Goal: Task Accomplishment & Management: Use online tool/utility

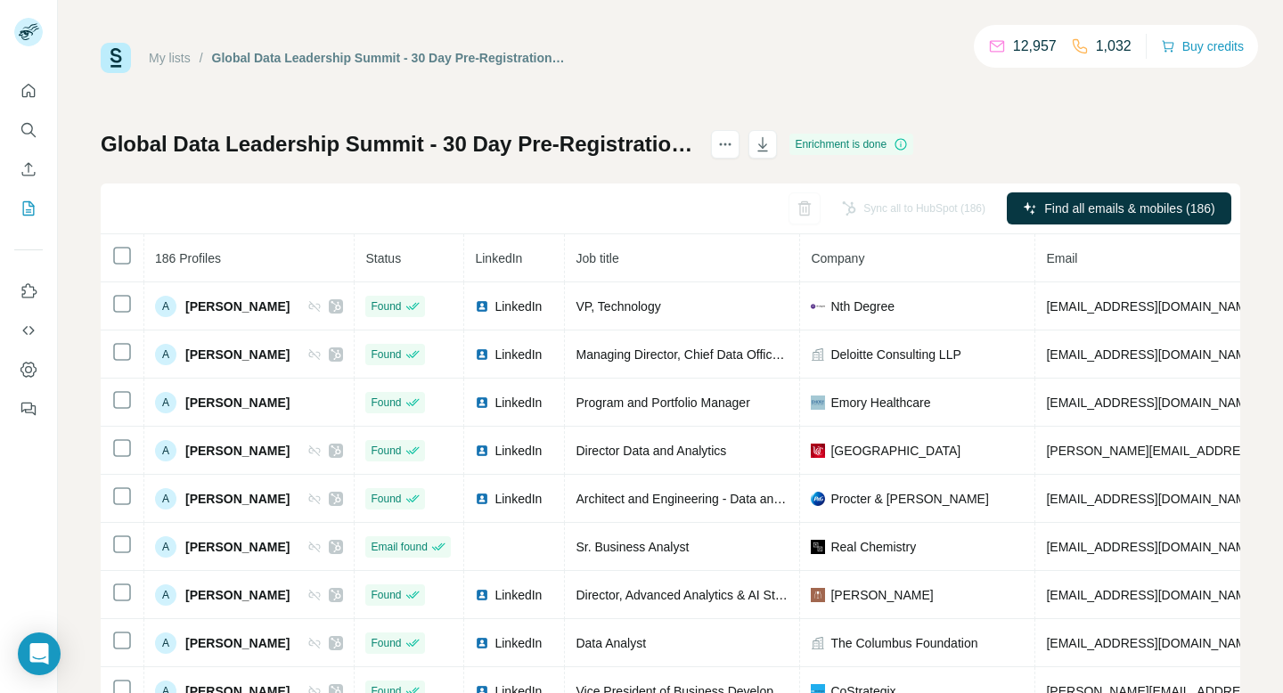
click at [160, 57] on link "My lists" at bounding box center [170, 58] width 42 height 14
click at [25, 210] on icon "My lists" at bounding box center [29, 209] width 18 height 18
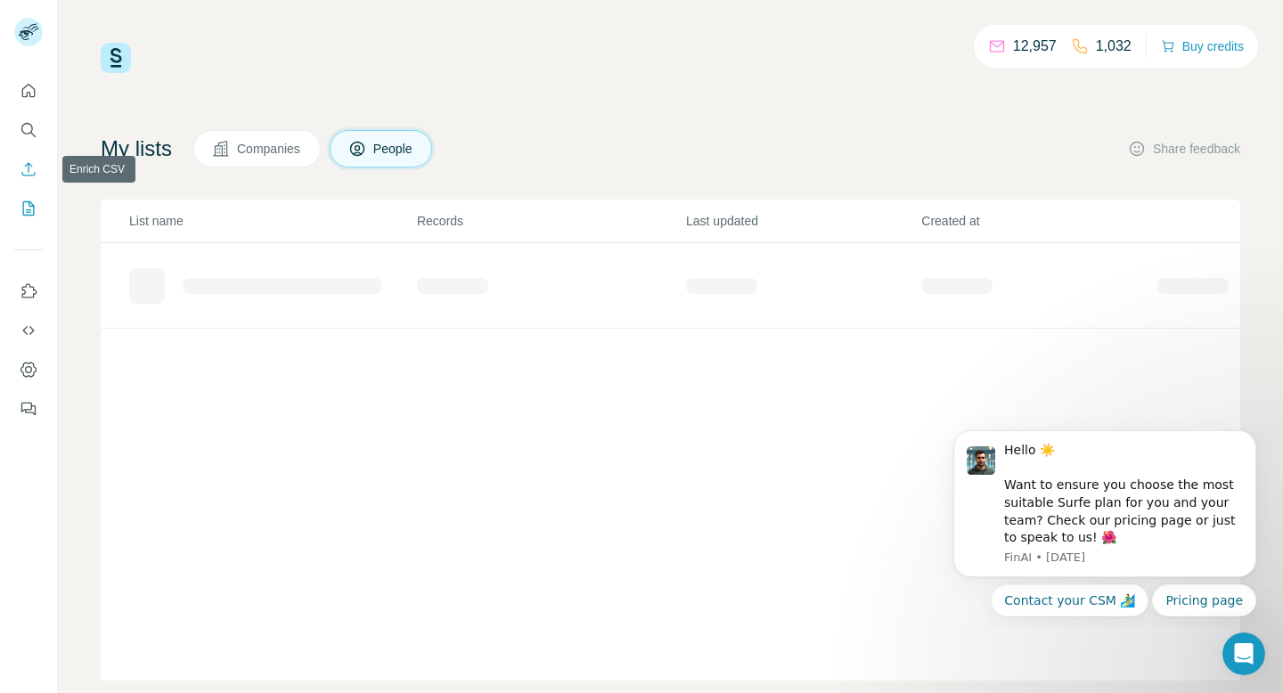
click at [28, 170] on icon "Enrich CSV" at bounding box center [28, 168] width 13 height 13
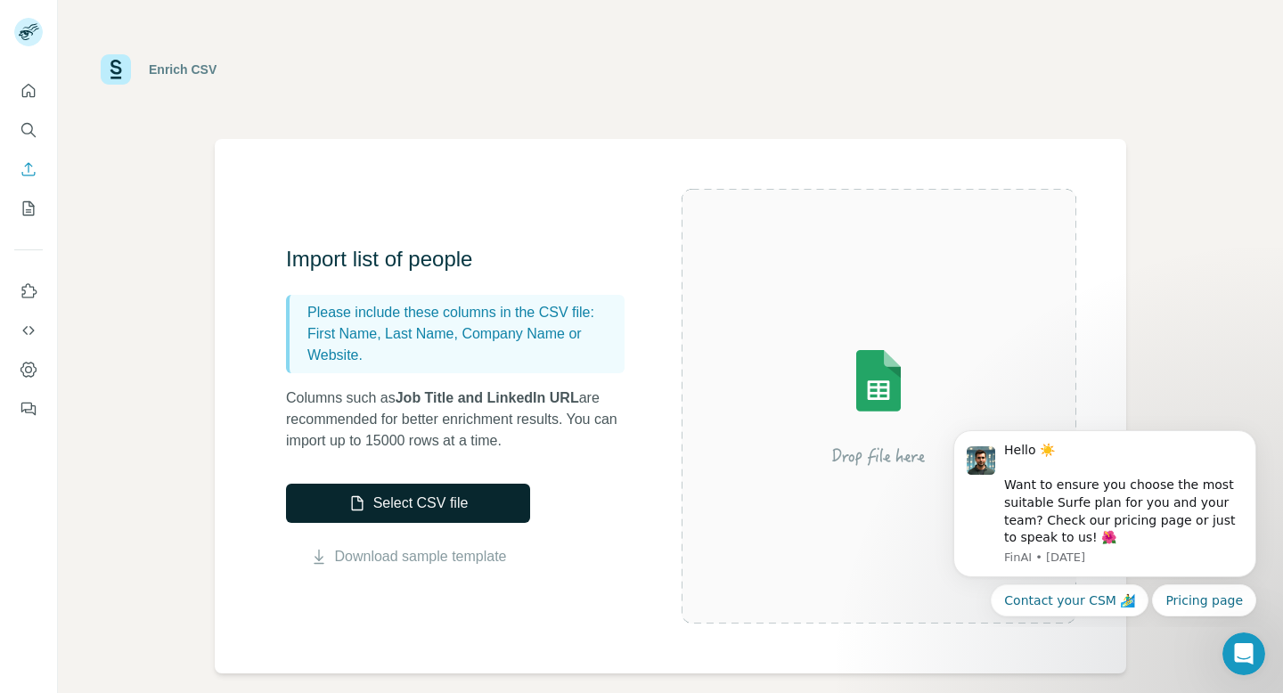
click at [450, 505] on button "Select CSV file" at bounding box center [408, 503] width 244 height 39
click at [441, 511] on button "Select CSV file" at bounding box center [408, 503] width 244 height 39
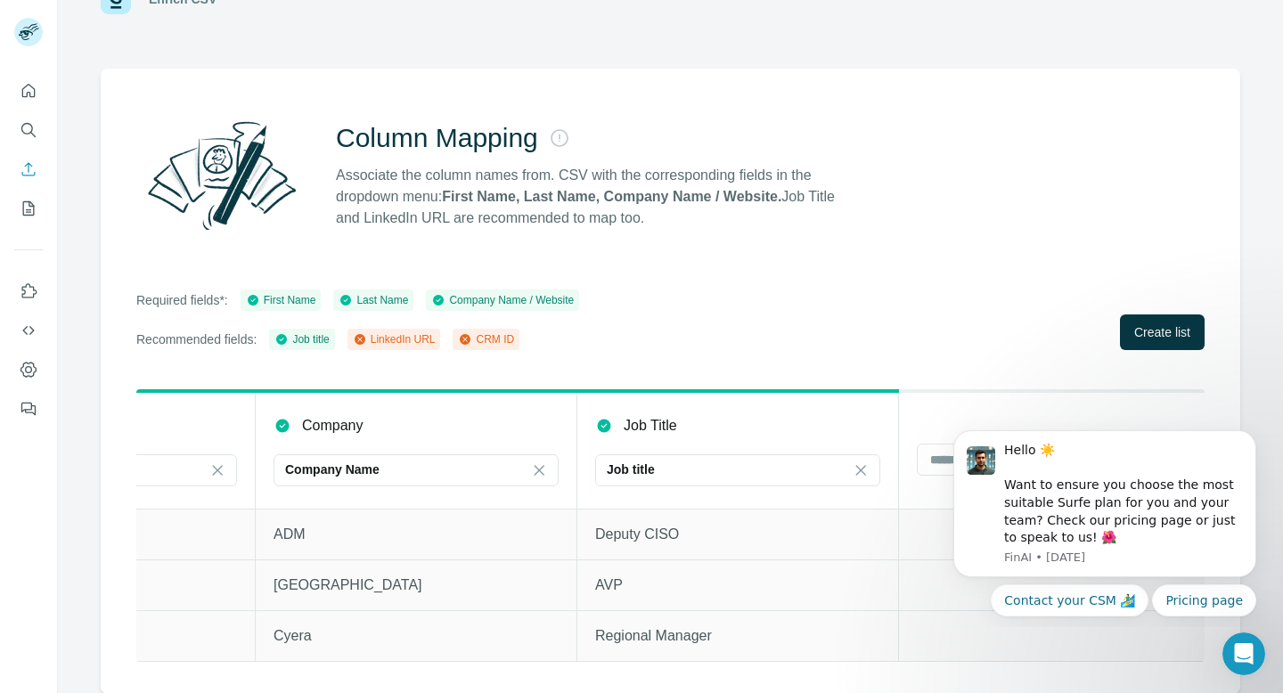
scroll to position [0, 541]
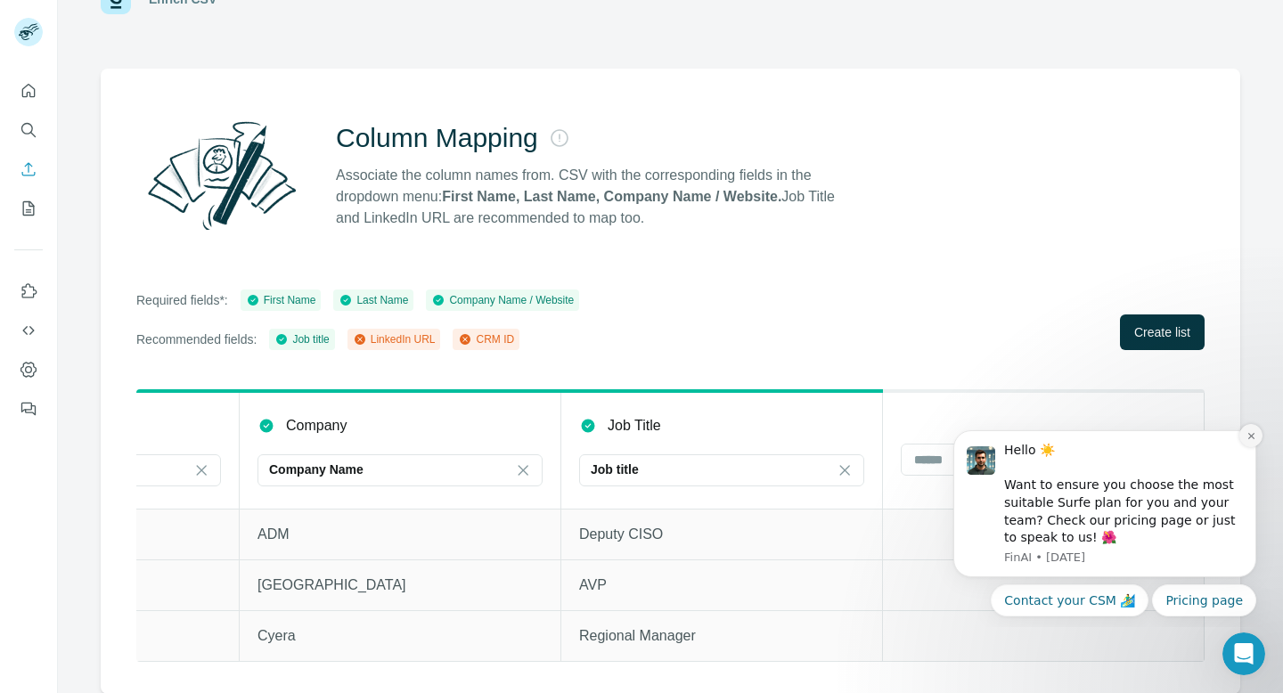
click at [1253, 433] on icon "Dismiss notification" at bounding box center [1251, 436] width 6 height 6
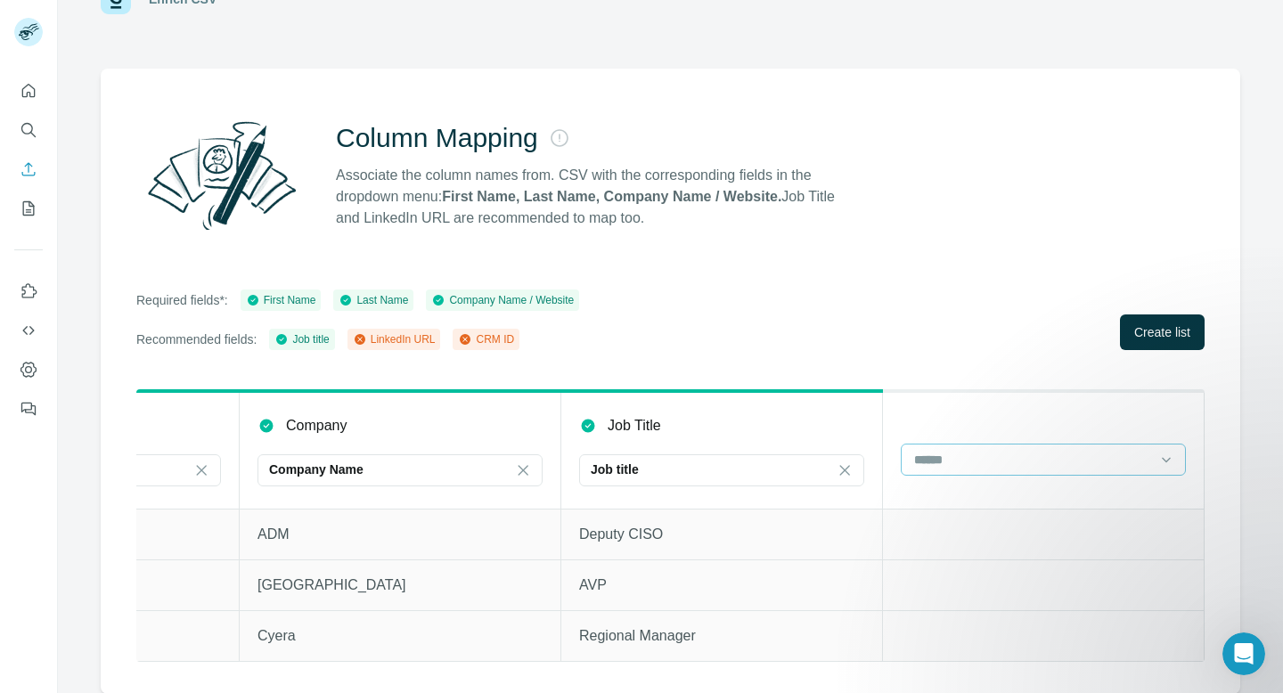
click at [1035, 464] on input at bounding box center [1033, 460] width 241 height 20
click at [1009, 529] on div "LinkedIn URL" at bounding box center [1043, 531] width 255 height 18
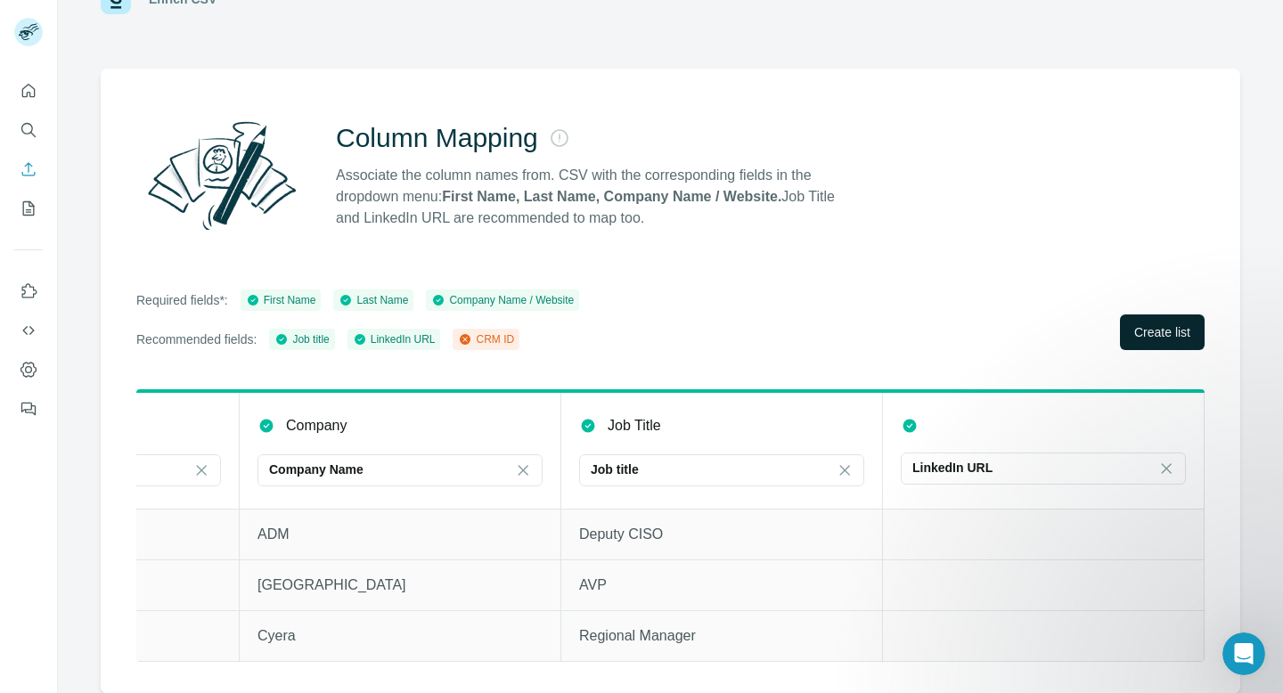
click at [1169, 332] on span "Create list" at bounding box center [1162, 332] width 56 height 18
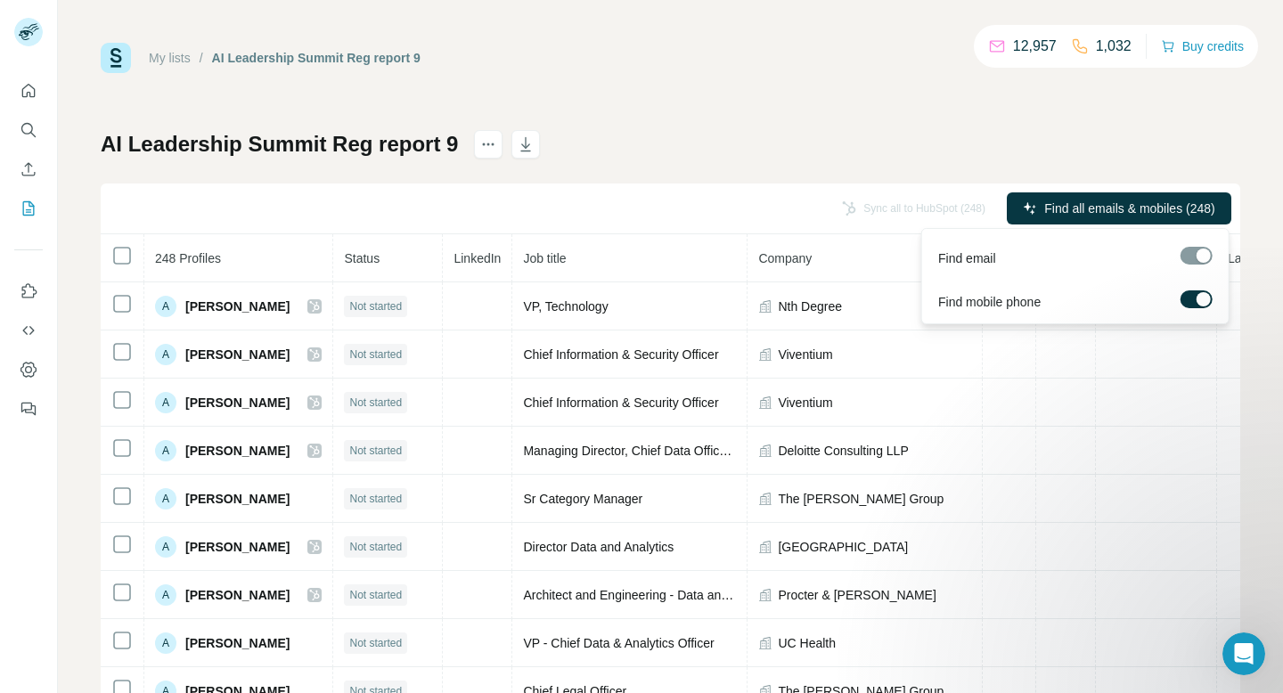
click at [1137, 204] on span "Find all emails & mobiles (248)" at bounding box center [1129, 209] width 170 height 18
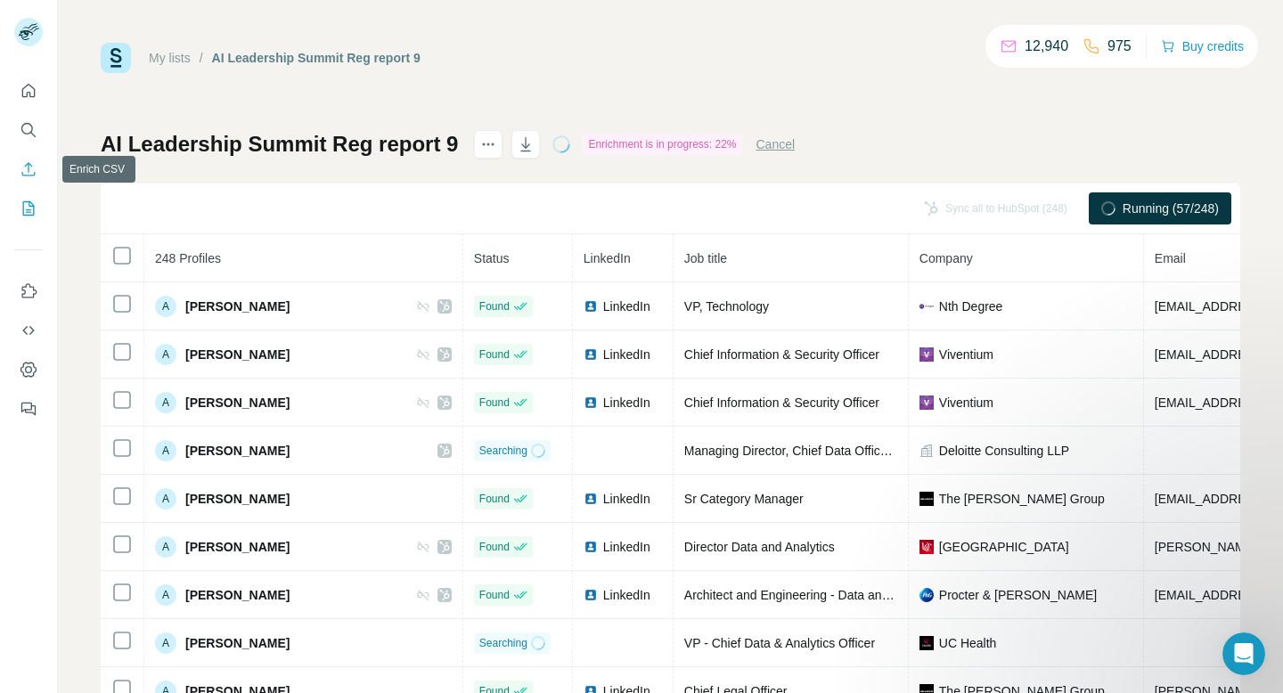
click at [34, 160] on icon "Enrich CSV" at bounding box center [29, 169] width 18 height 18
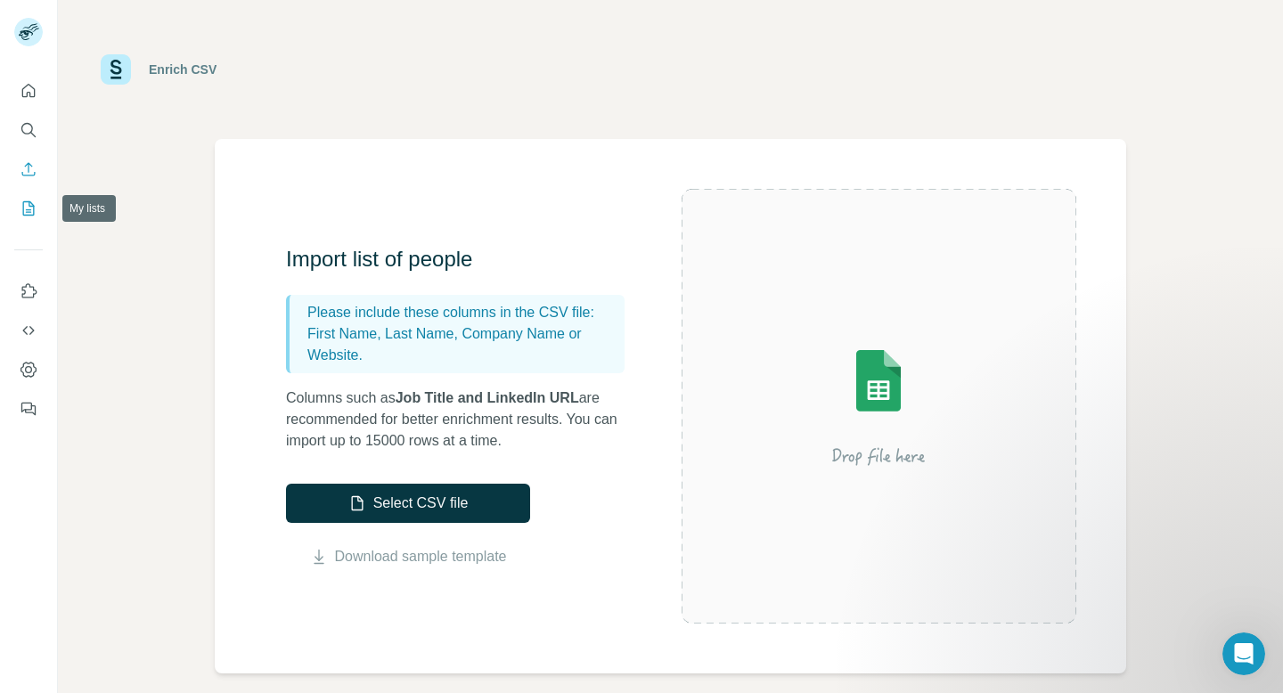
click at [20, 201] on icon "My lists" at bounding box center [29, 209] width 18 height 18
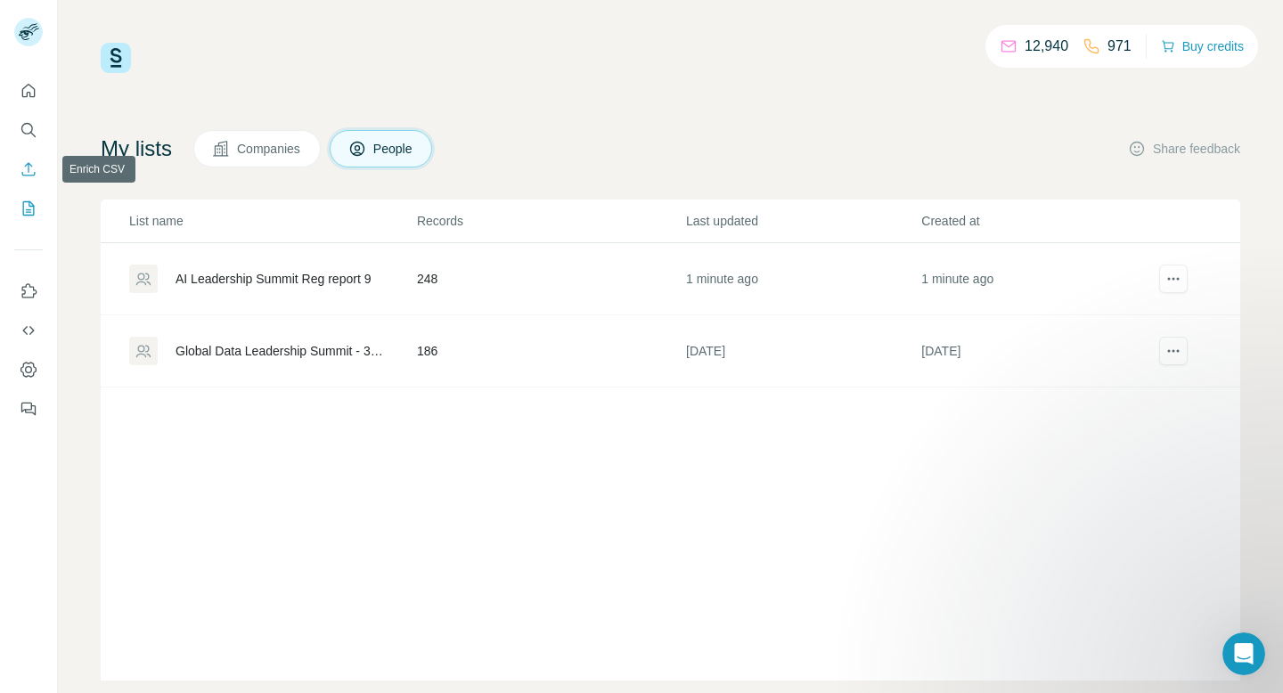
click at [29, 162] on icon "Enrich CSV" at bounding box center [29, 169] width 18 height 18
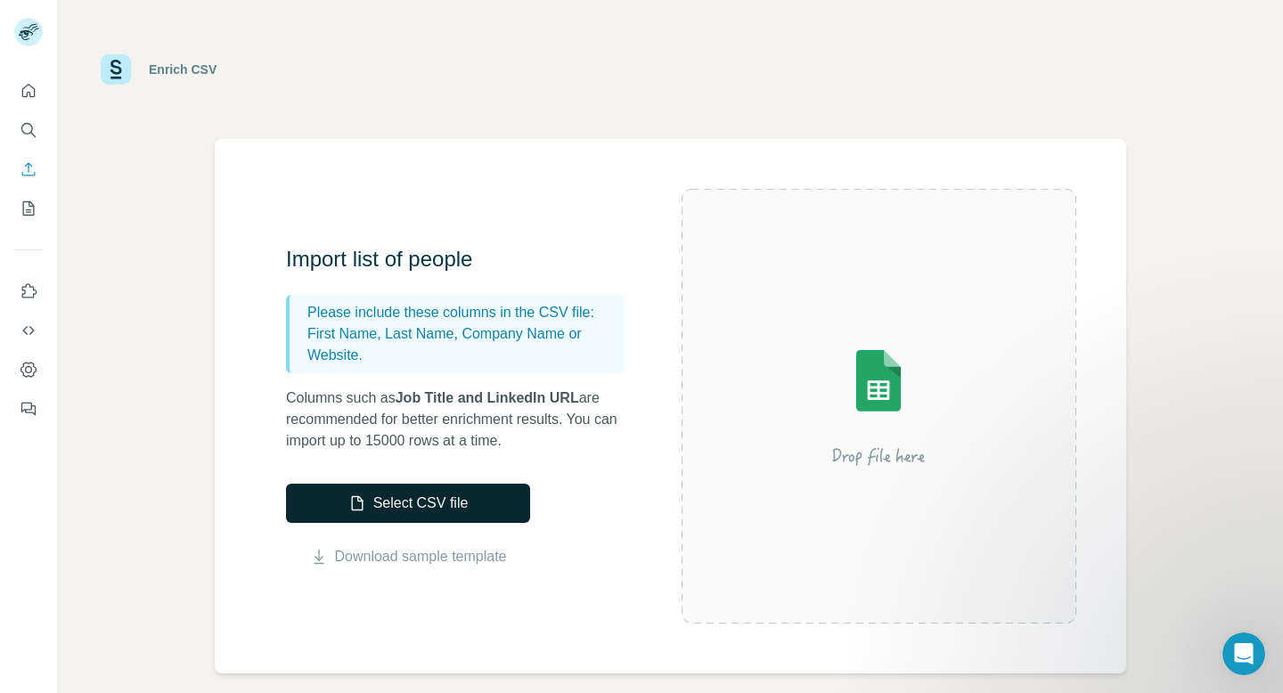
click at [416, 510] on button "Select CSV file" at bounding box center [408, 503] width 244 height 39
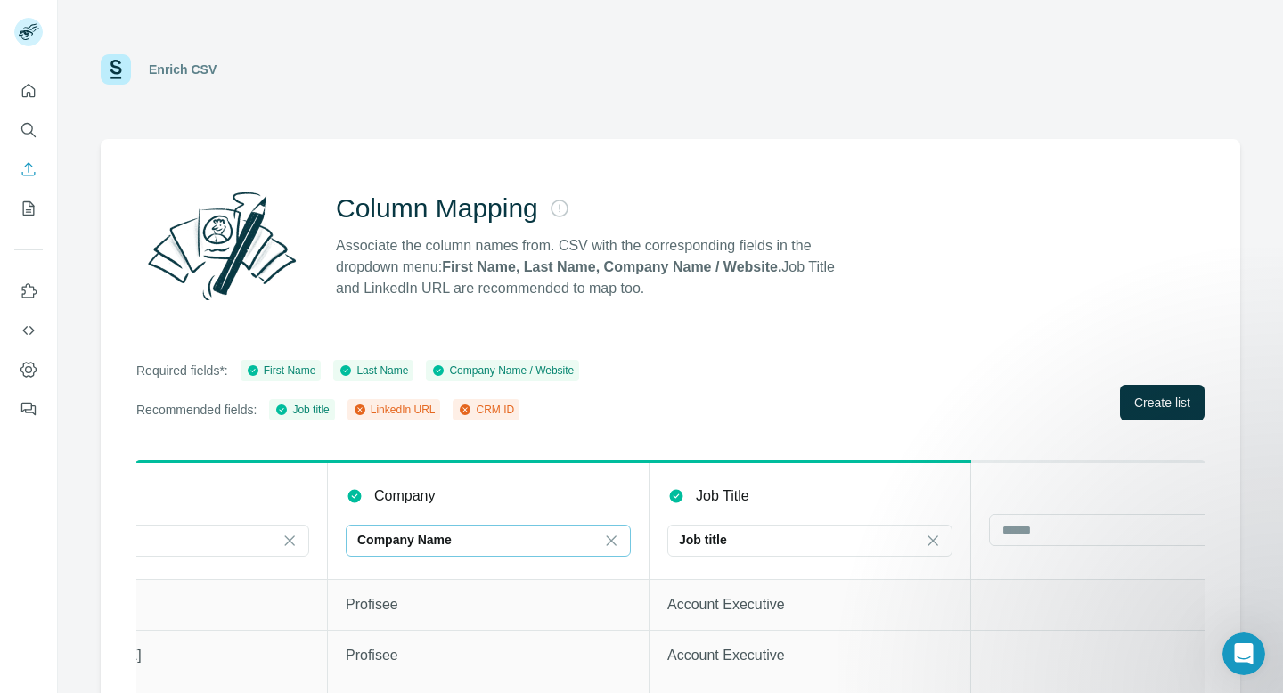
scroll to position [0, 541]
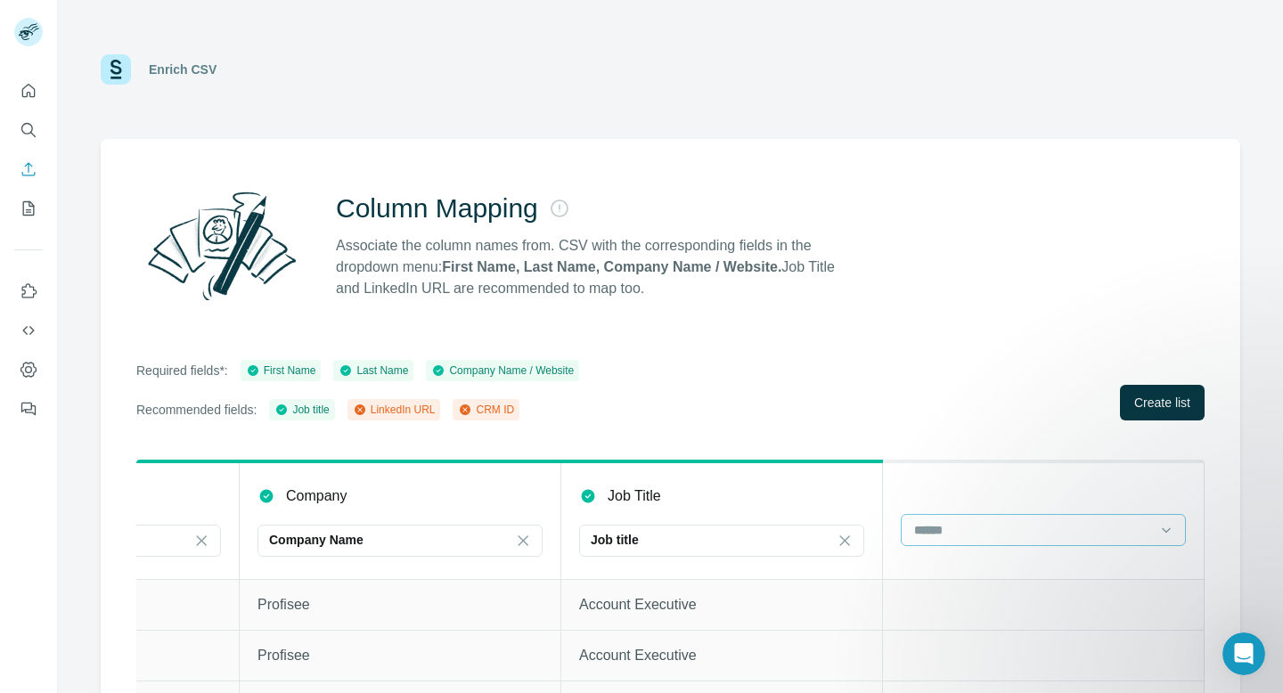
click at [982, 529] on input at bounding box center [1033, 530] width 241 height 20
click at [990, 605] on p "LinkedIn URL" at bounding box center [954, 603] width 76 height 18
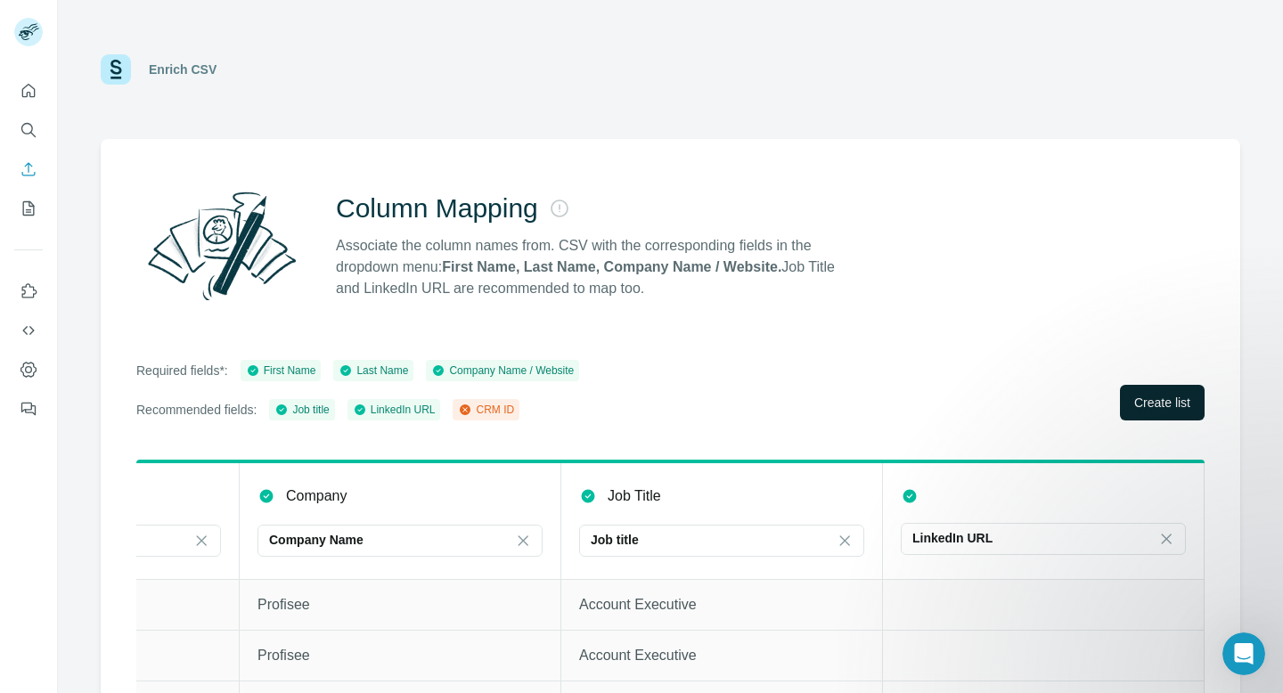
click at [1153, 403] on span "Create list" at bounding box center [1162, 403] width 56 height 18
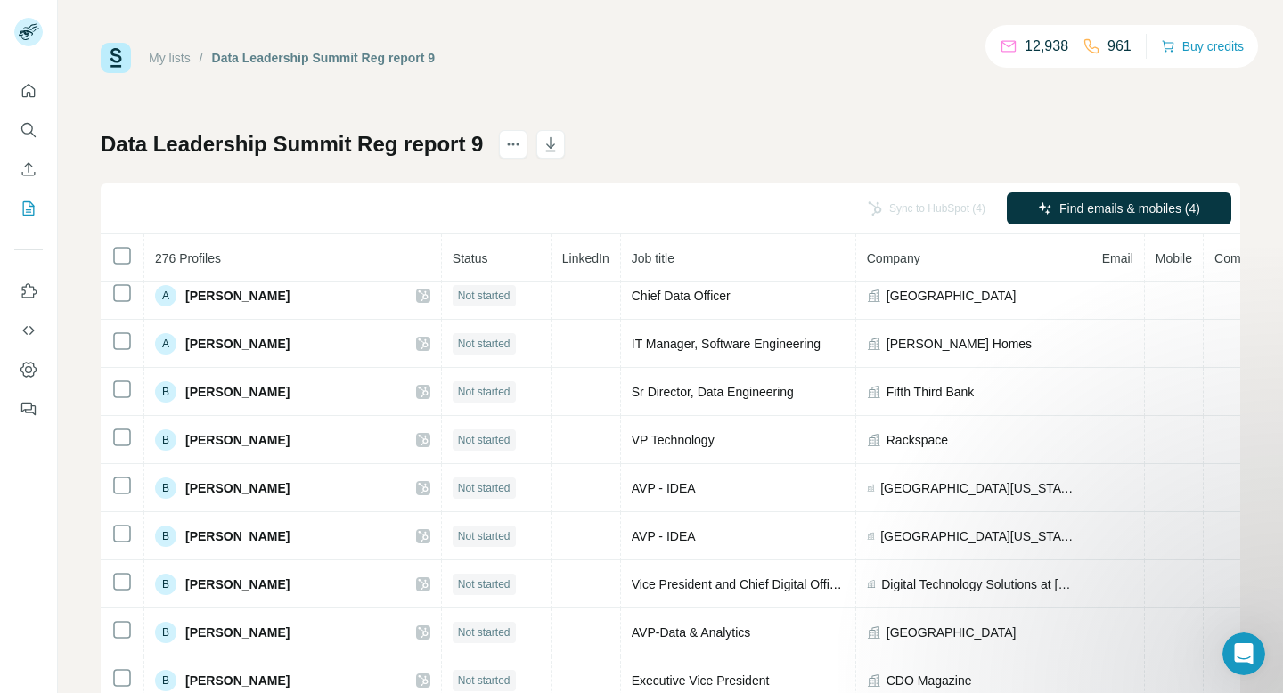
scroll to position [1275, 0]
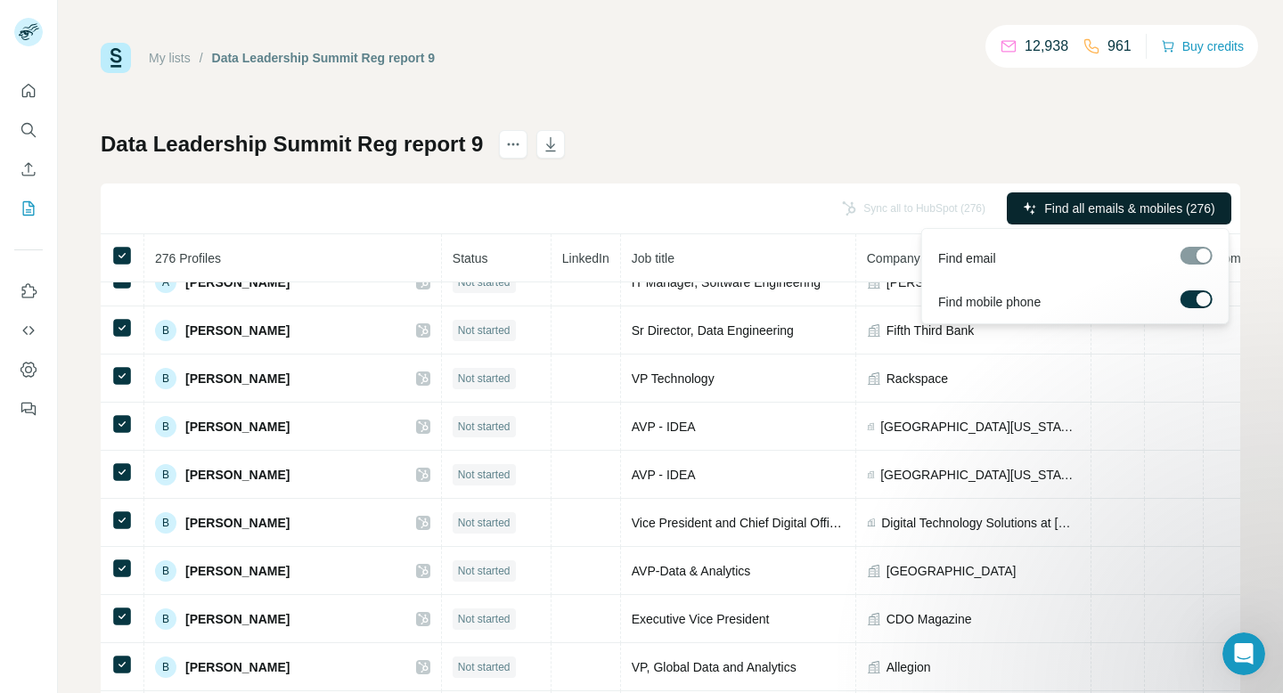
click at [1159, 209] on span "Find all emails & mobiles (276)" at bounding box center [1129, 209] width 170 height 18
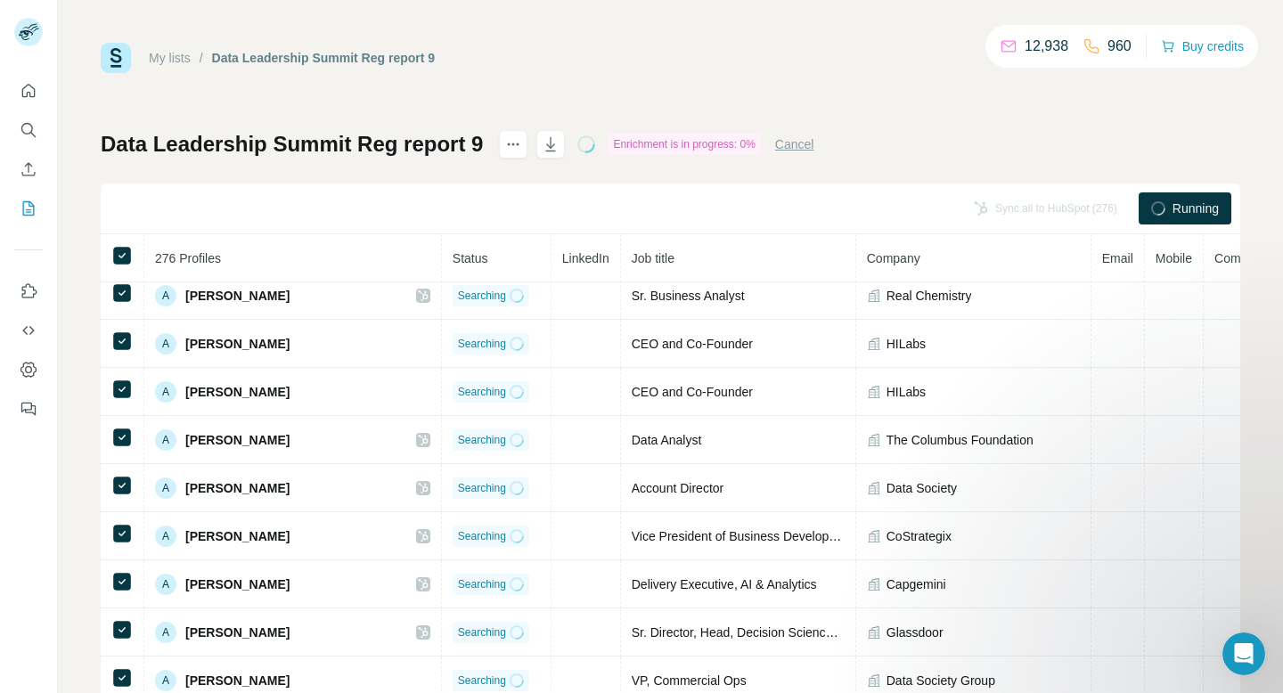
scroll to position [0, 0]
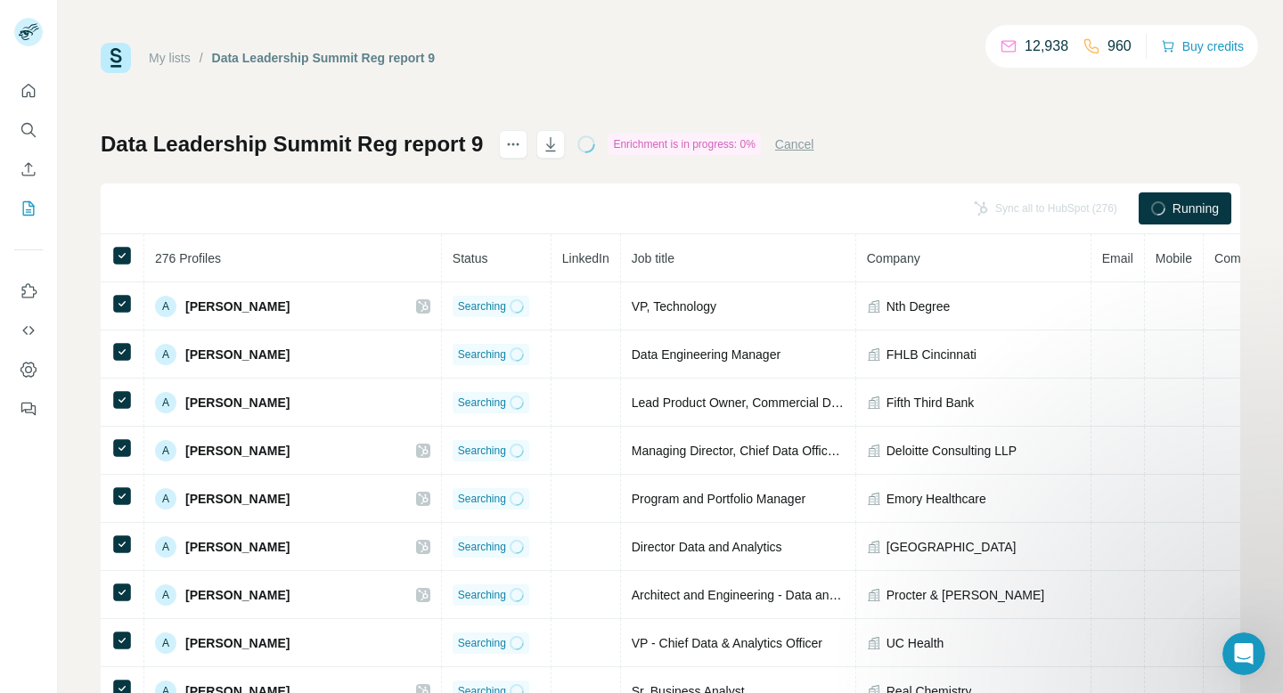
click at [166, 60] on link "My lists" at bounding box center [170, 58] width 42 height 14
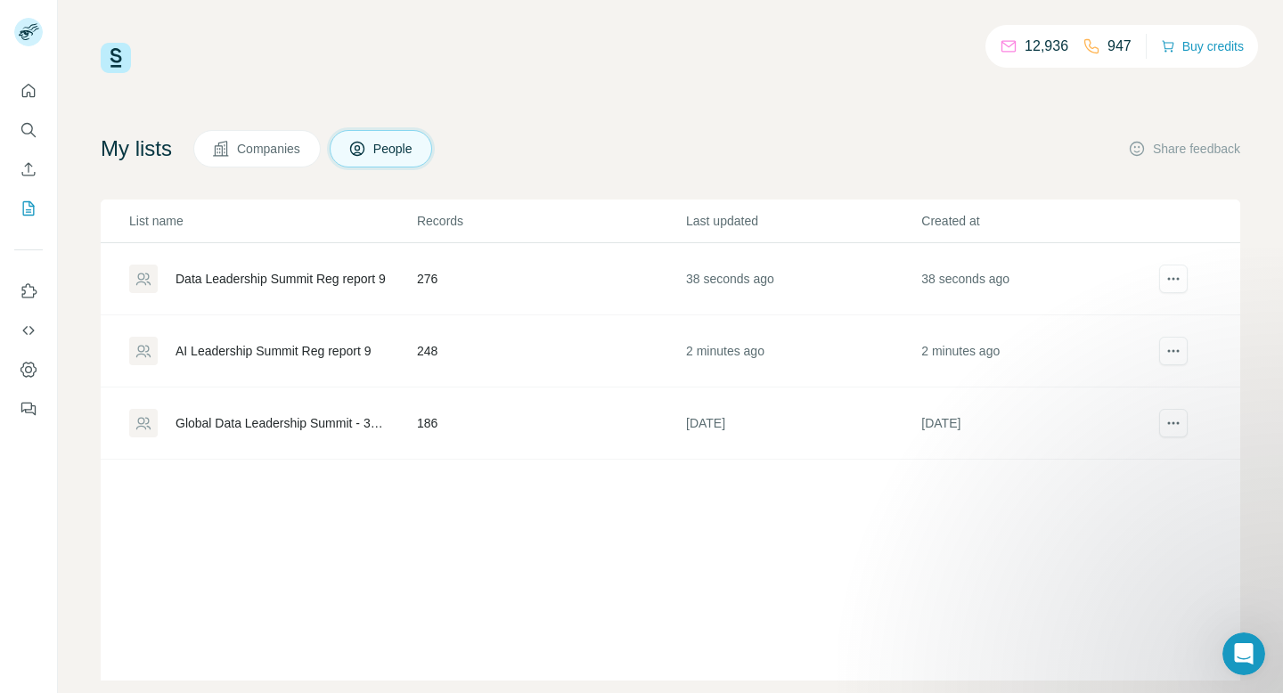
click at [270, 356] on div "AI Leadership Summit Reg report 9" at bounding box center [273, 351] width 195 height 18
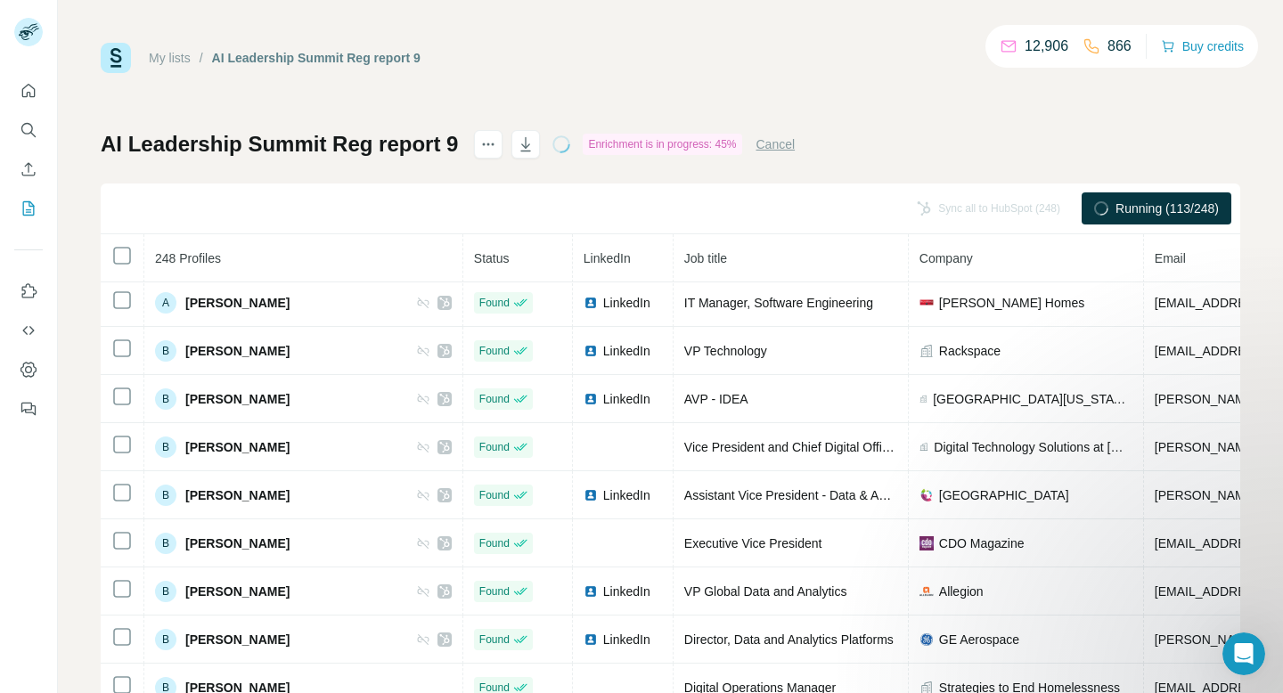
scroll to position [1015, 0]
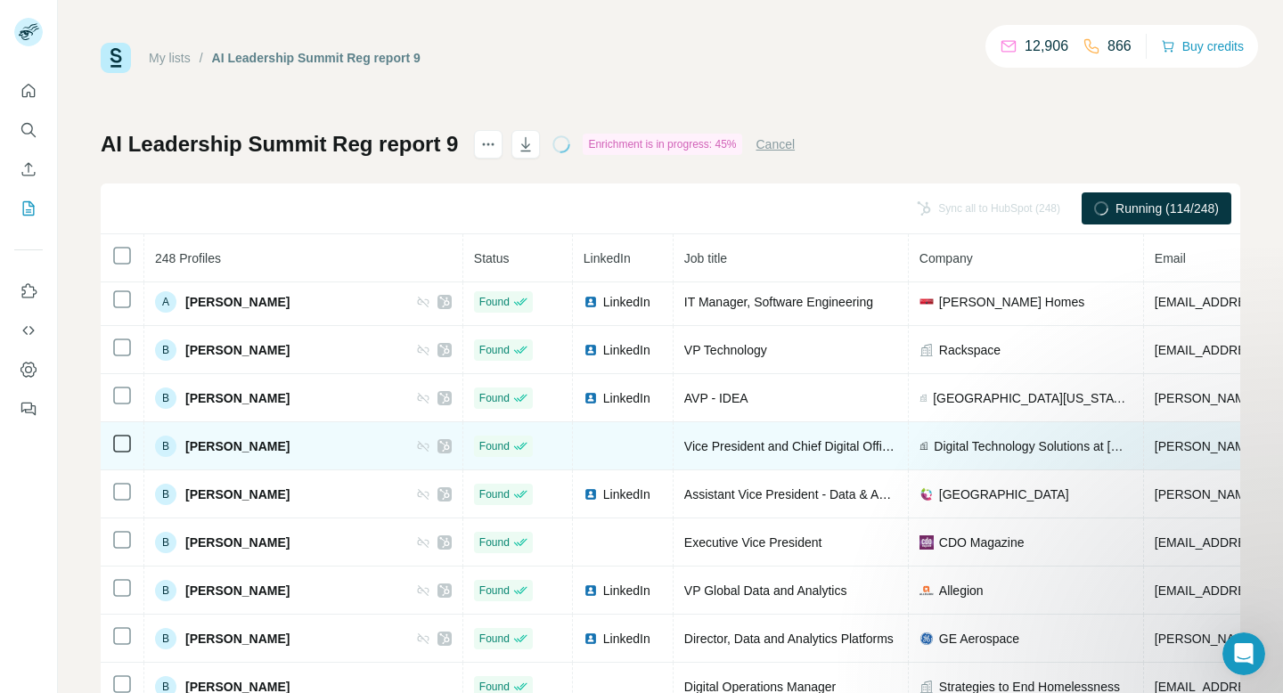
click at [573, 446] on td at bounding box center [623, 446] width 101 height 48
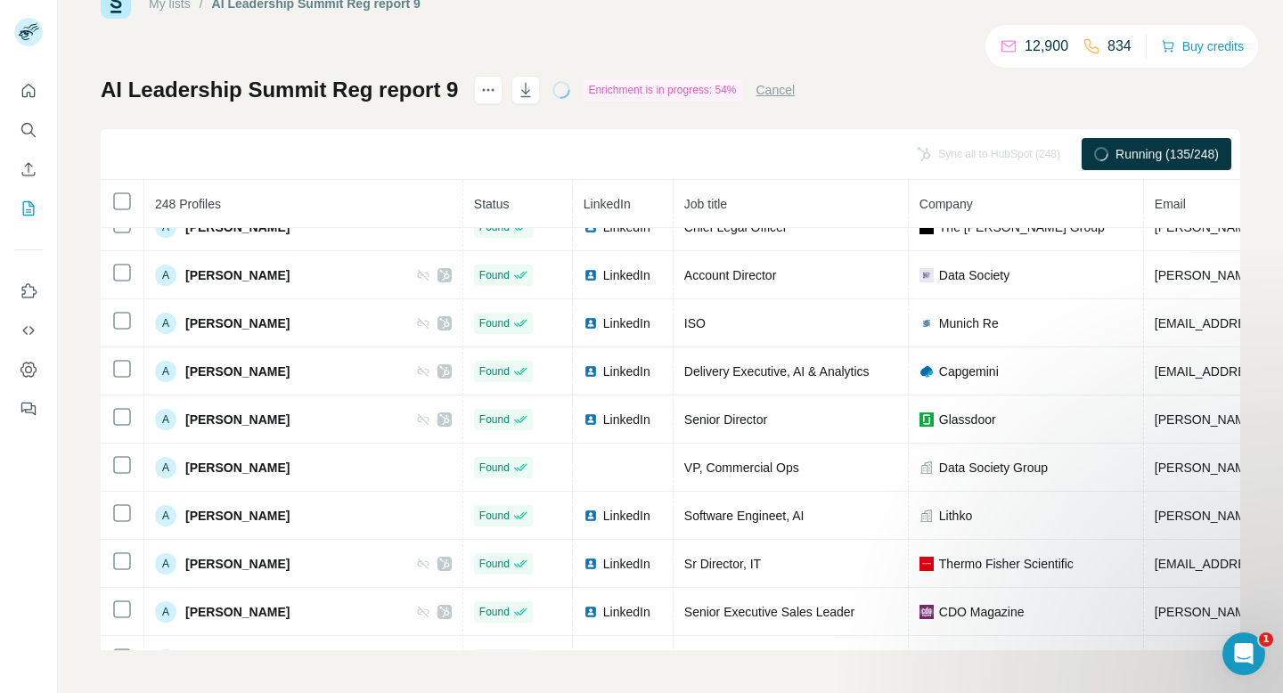
scroll to position [0, 0]
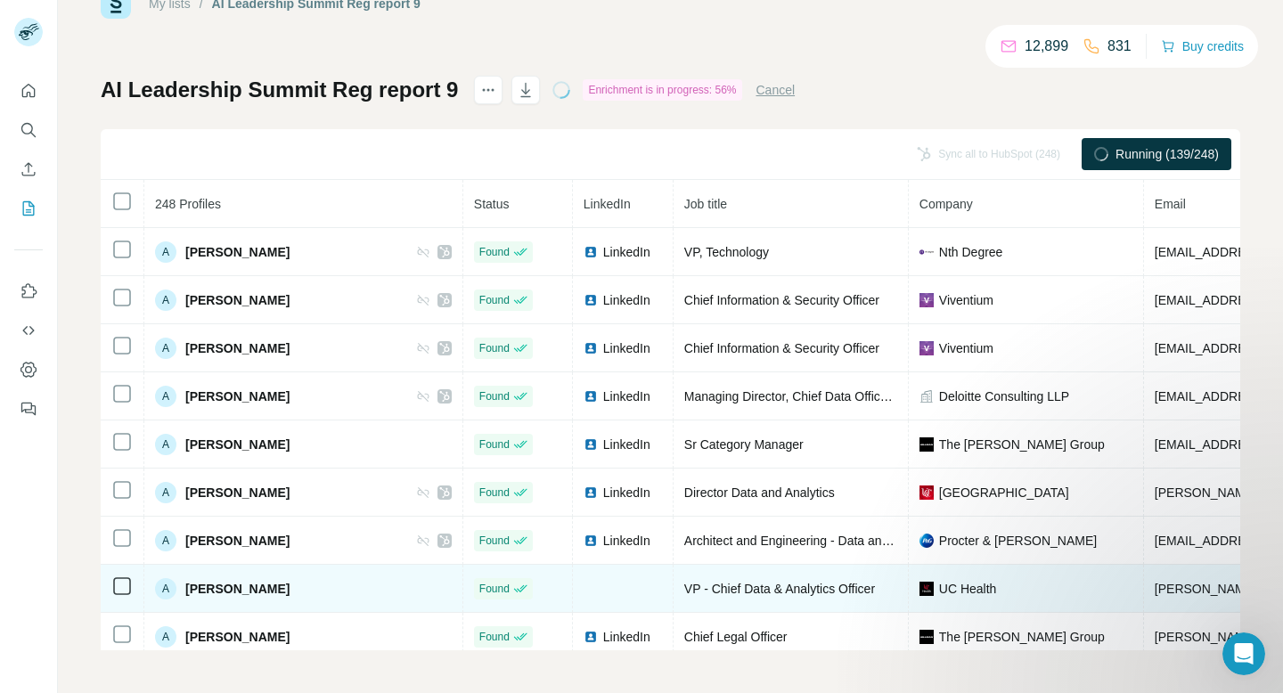
click at [219, 584] on span "[PERSON_NAME]" at bounding box center [237, 589] width 104 height 18
copy span "[PERSON_NAME]"
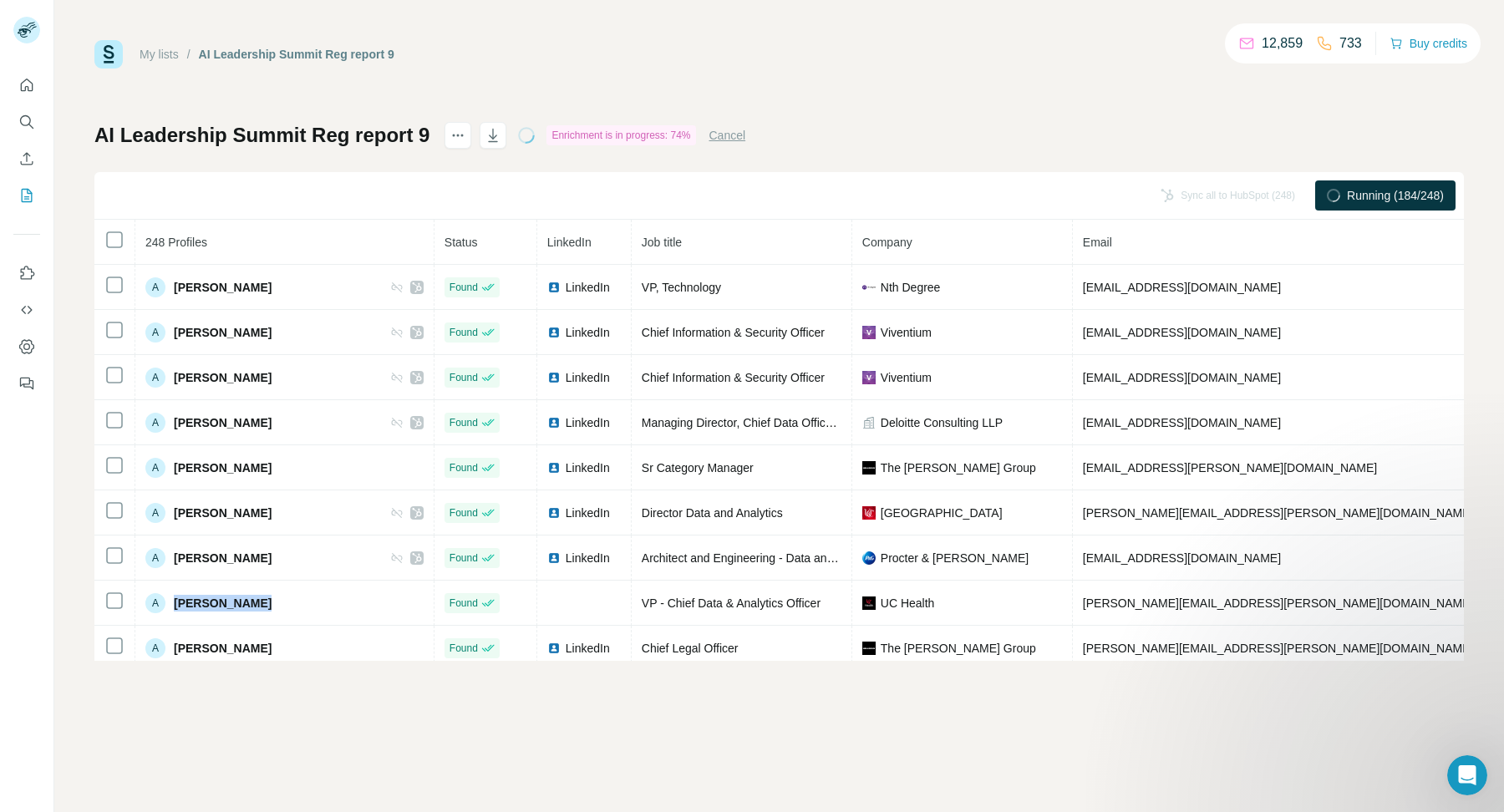
click at [165, 50] on link "My lists" at bounding box center [159, 54] width 39 height 13
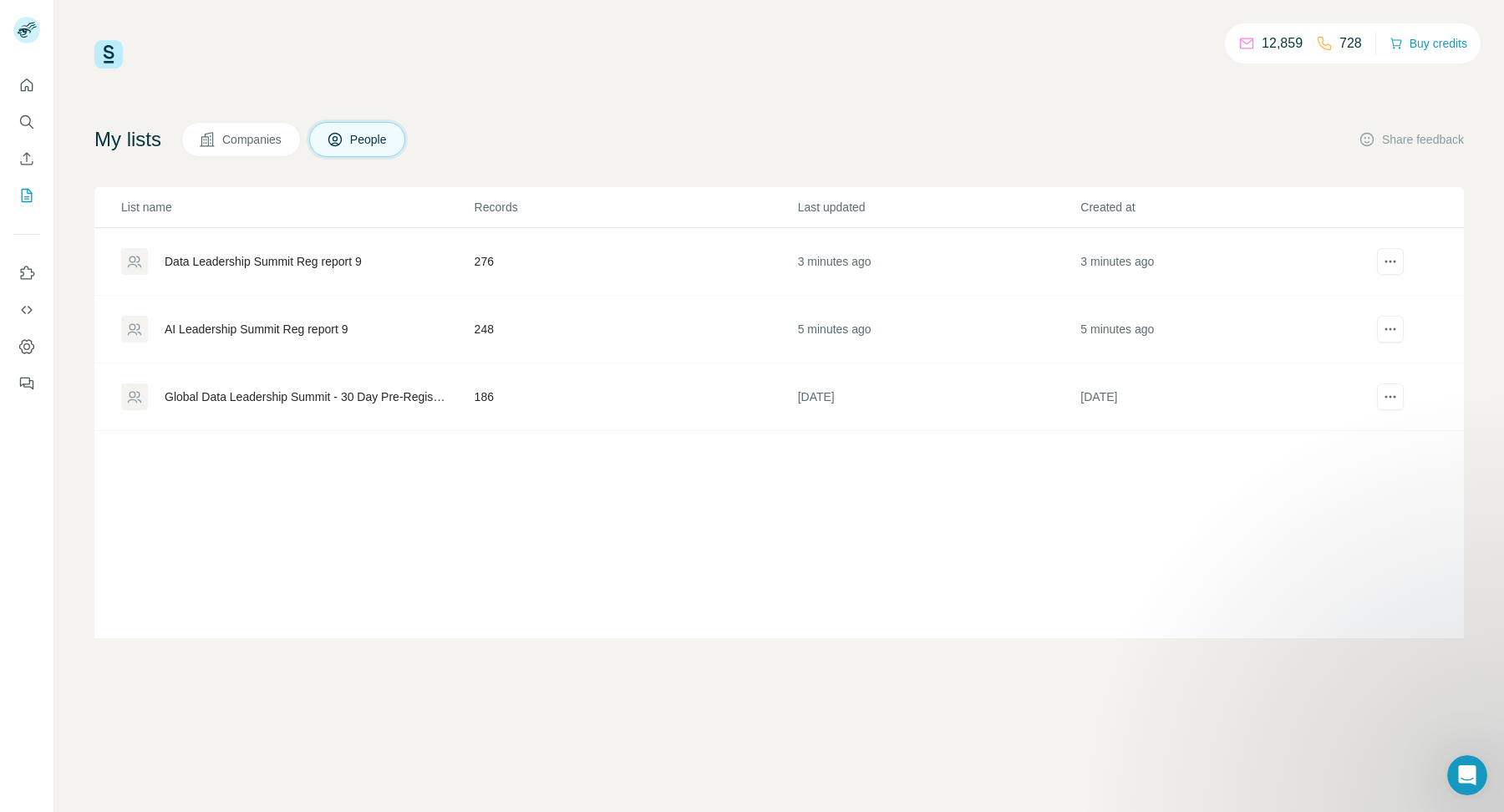
click at [261, 263] on div "Data Leadership Summit Reg report 9" at bounding box center [263, 262] width 197 height 17
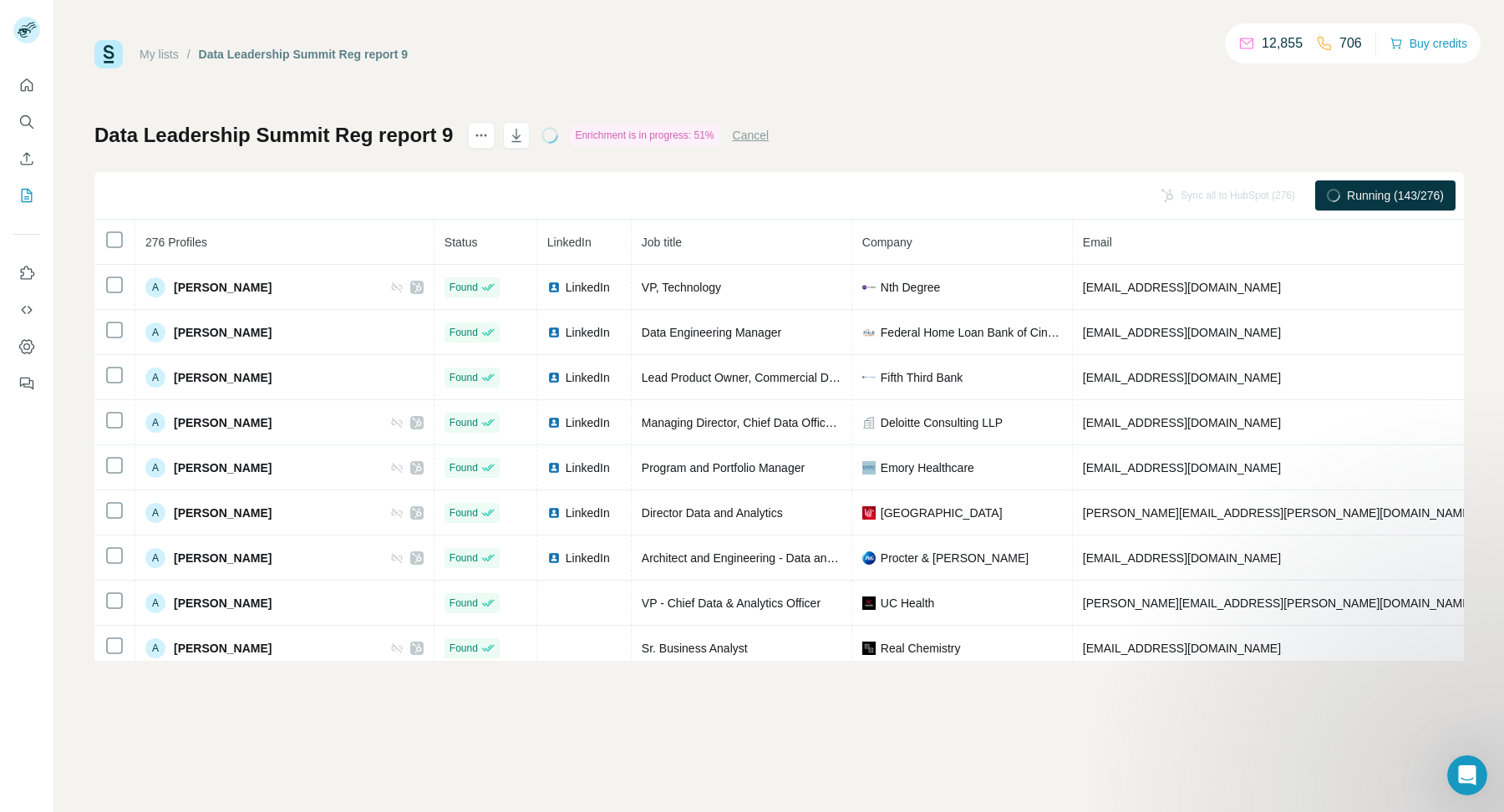
click at [154, 59] on link "My lists" at bounding box center [159, 54] width 39 height 13
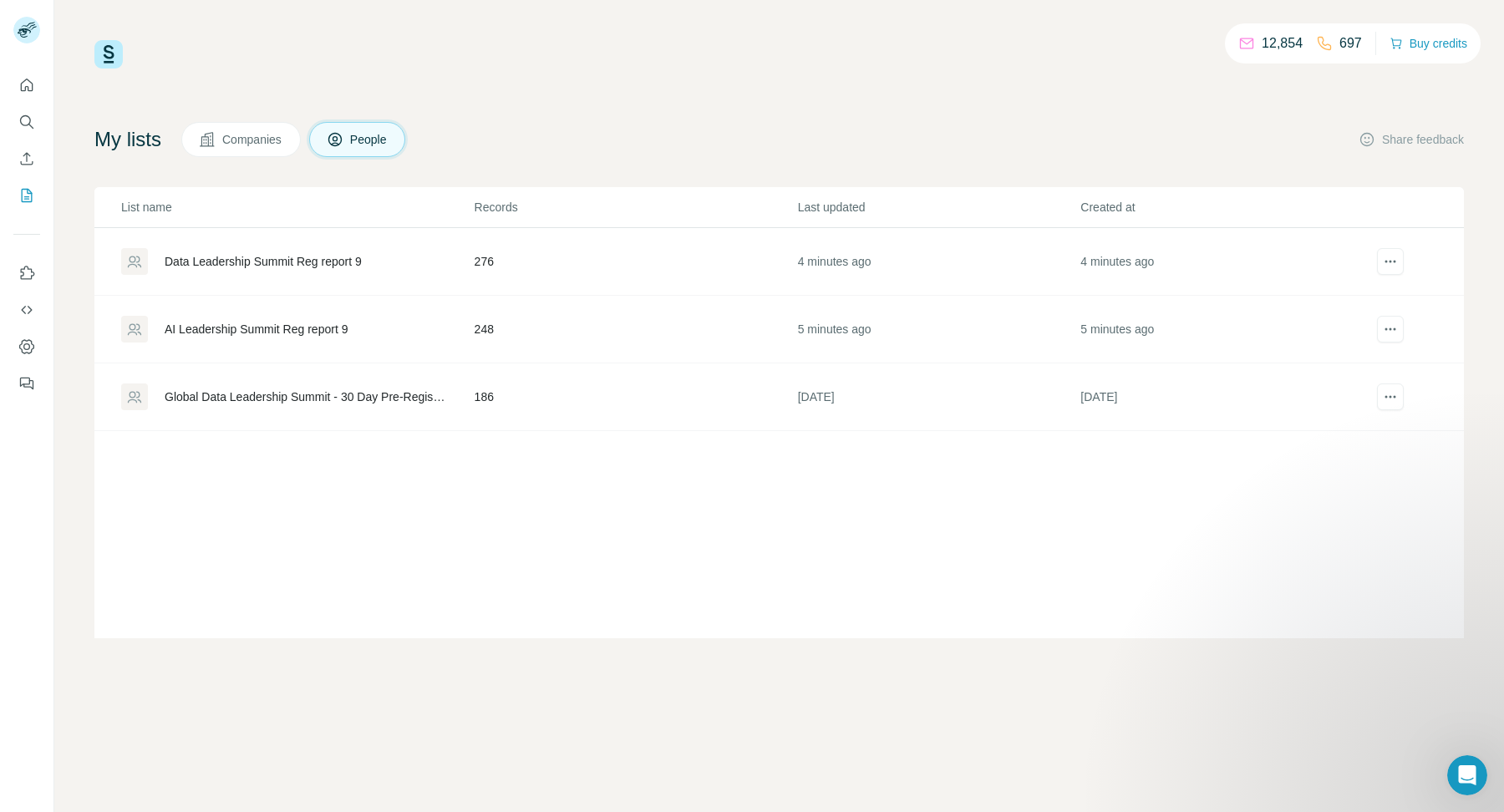
click at [377, 332] on div "AI Leadership Summit Reg report 9" at bounding box center [296, 329] width 352 height 27
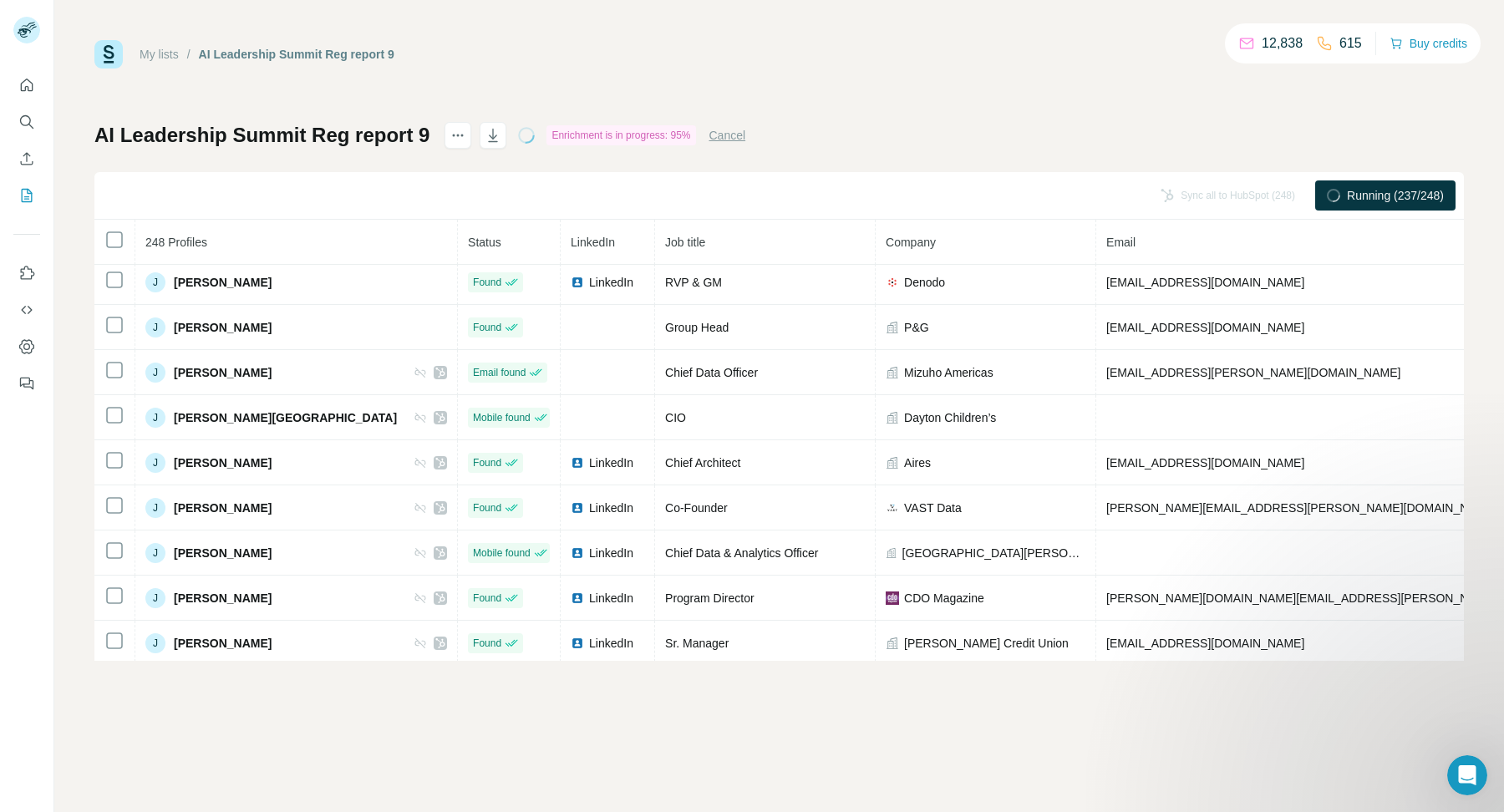
scroll to position [4575, 0]
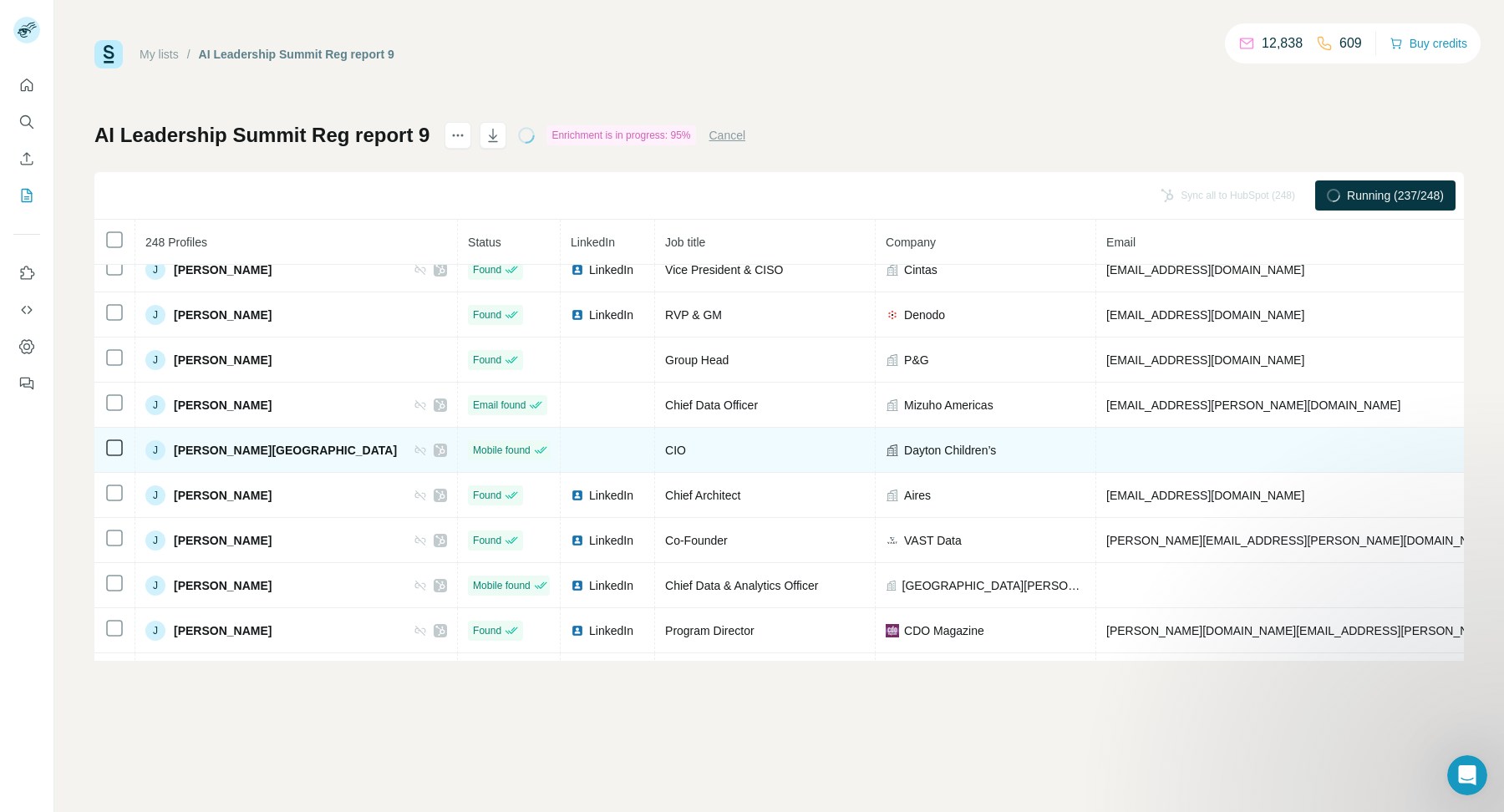
click at [436, 445] on icon at bounding box center [441, 450] width 9 height 10
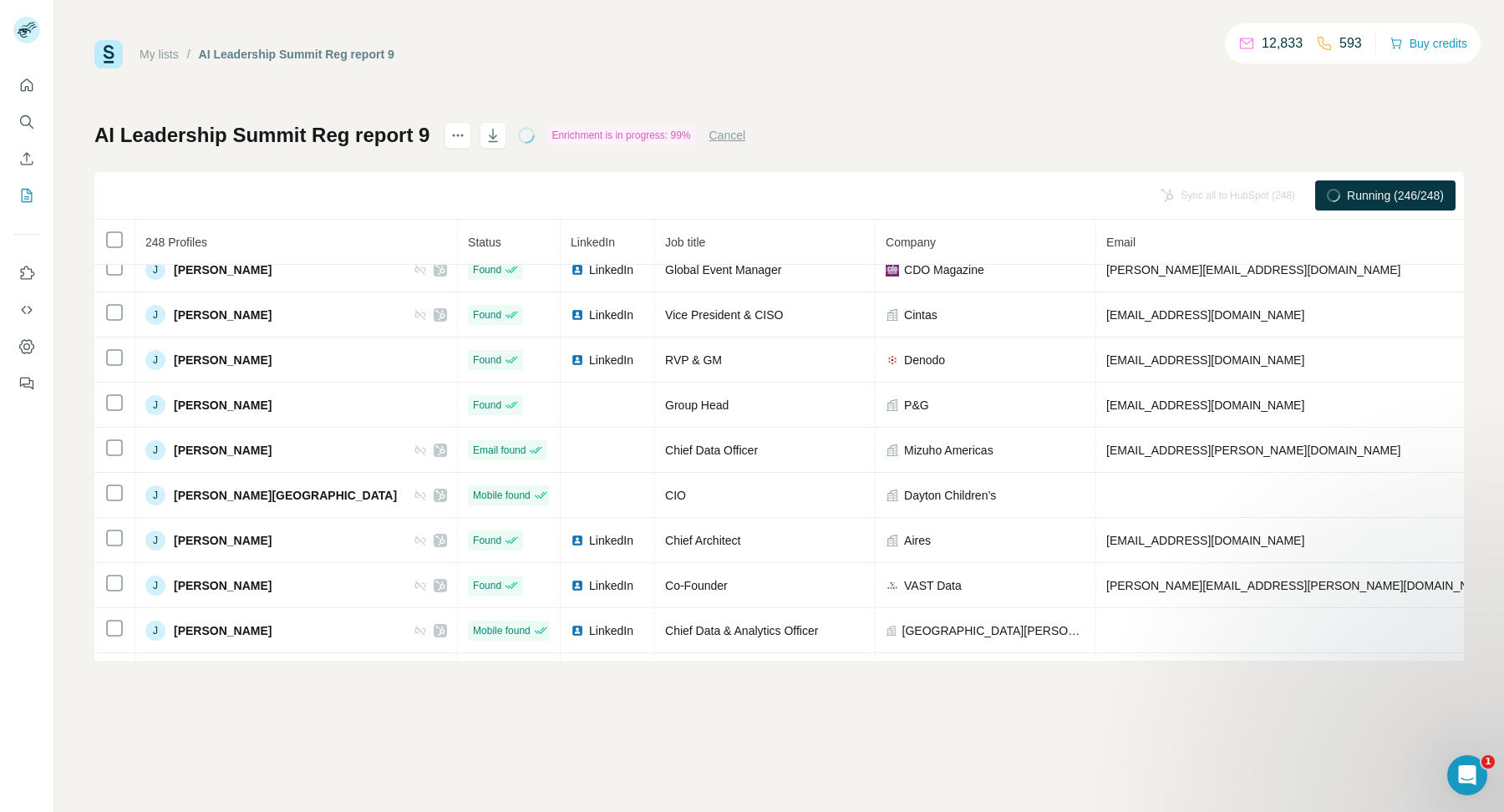
scroll to position [4978, 0]
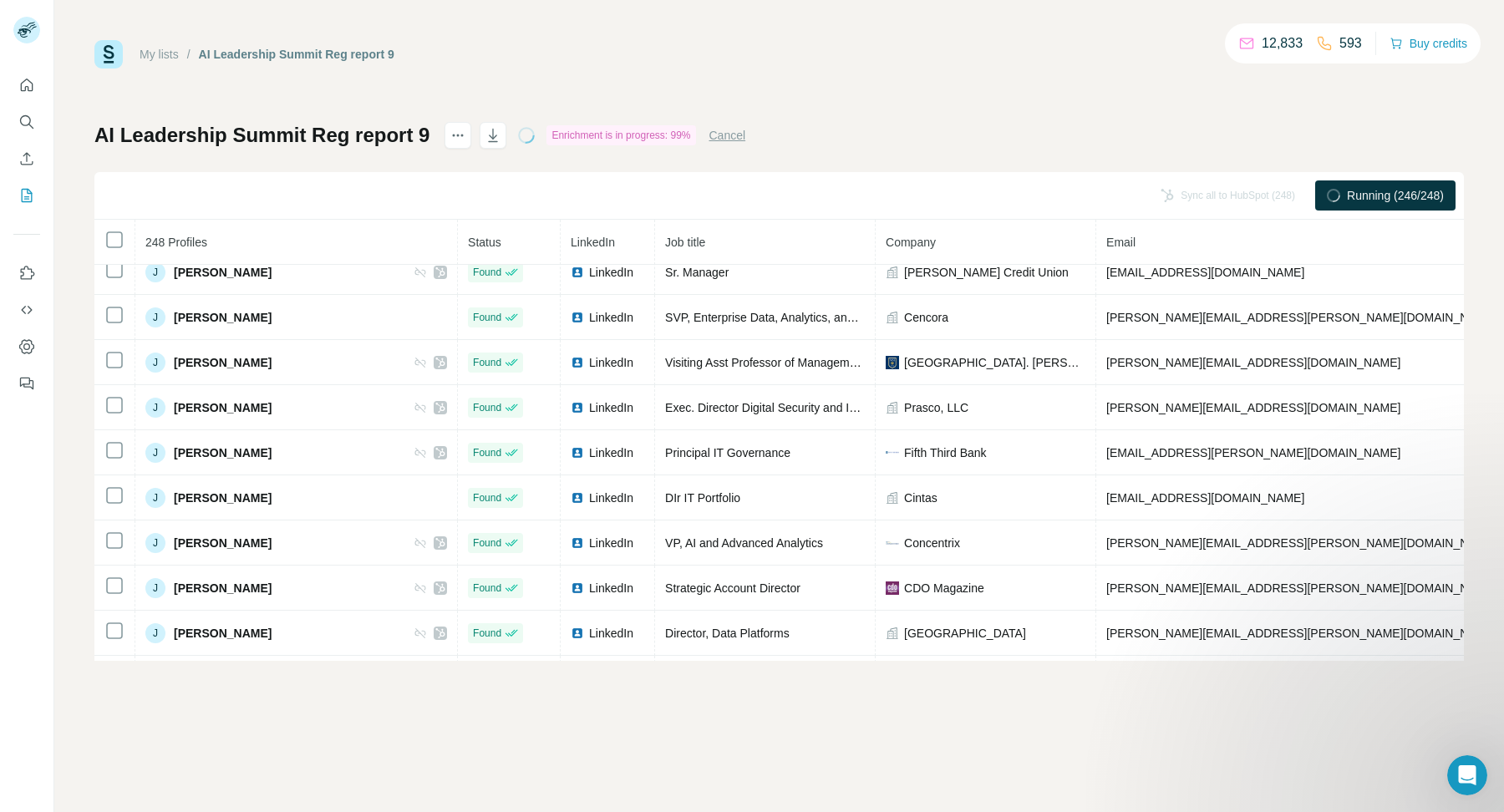
click at [164, 57] on link "My lists" at bounding box center [159, 54] width 39 height 13
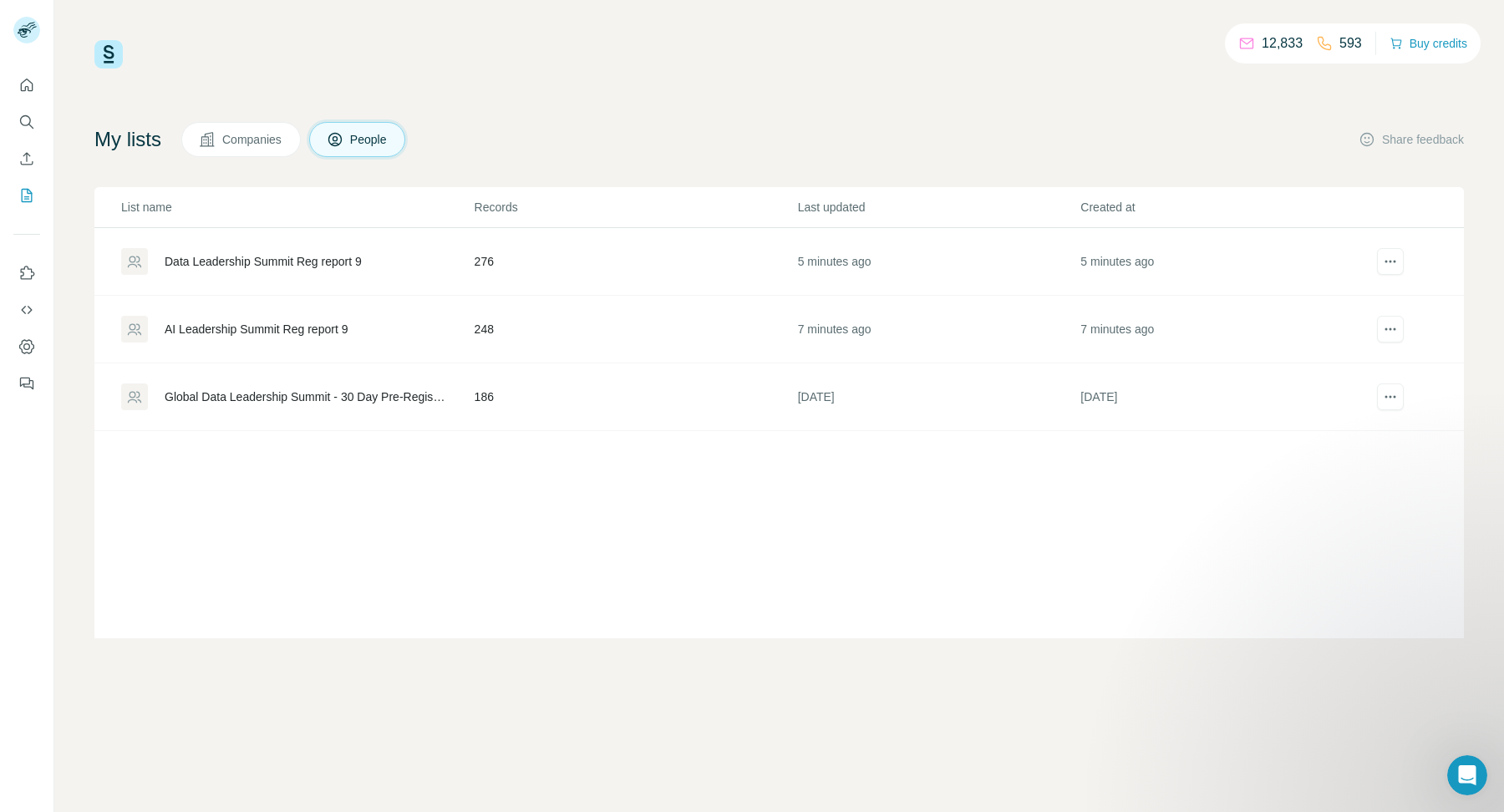
click at [422, 335] on div "AI Leadership Summit Reg report 9" at bounding box center [296, 329] width 352 height 27
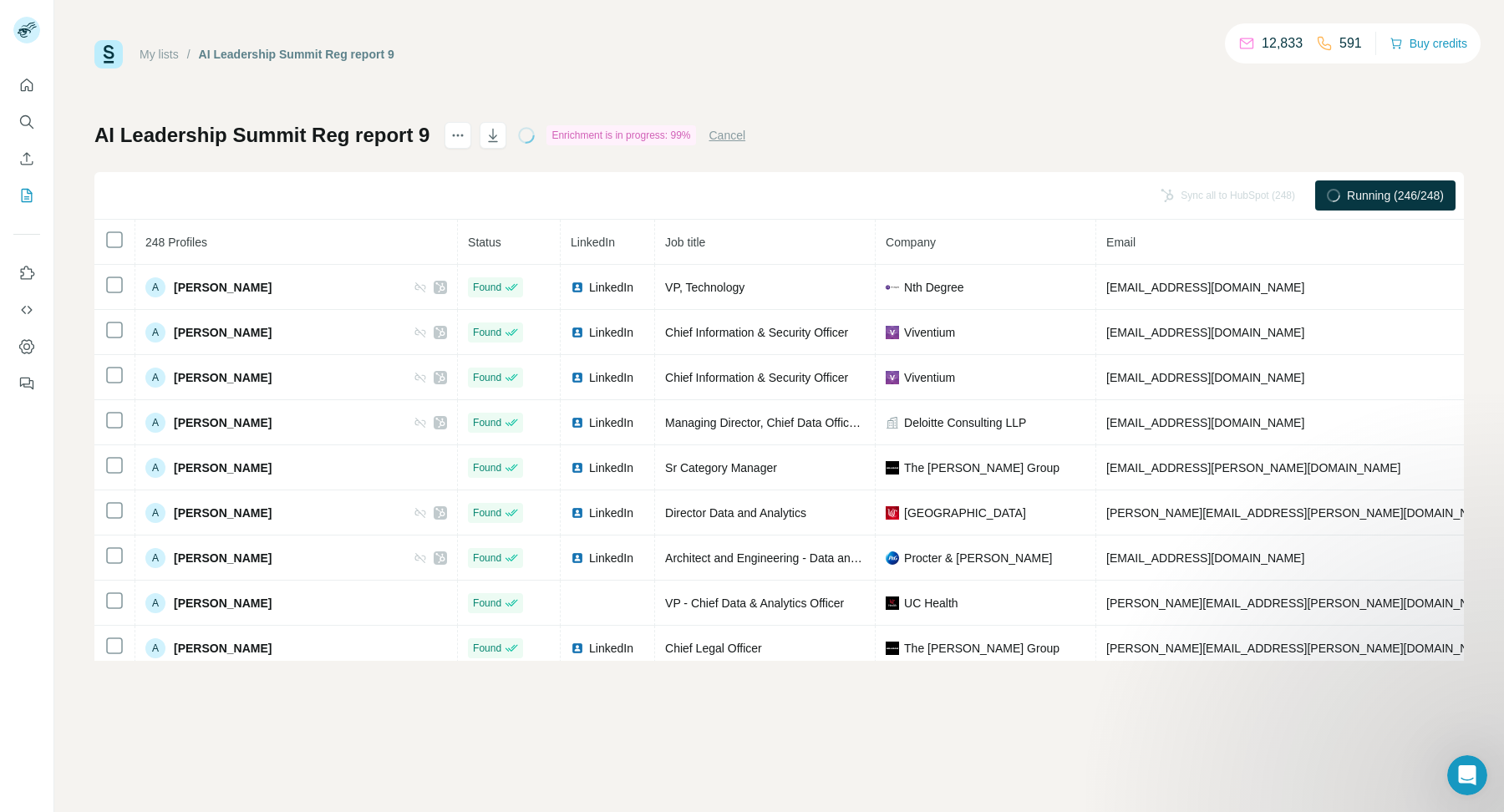
click at [649, 135] on div "Enrichment is in progress: 99%" at bounding box center [621, 135] width 149 height 20
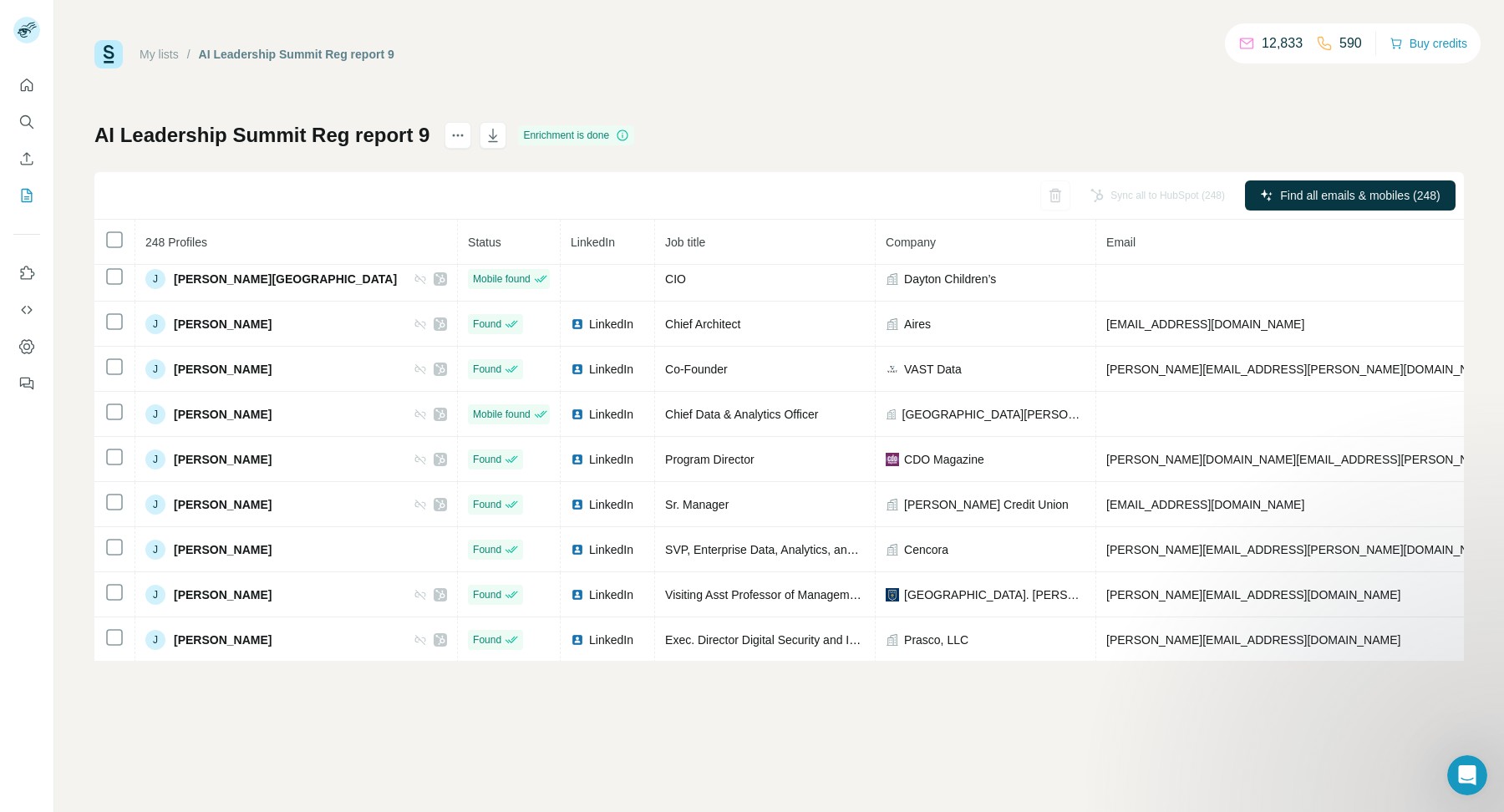
scroll to position [4527, 0]
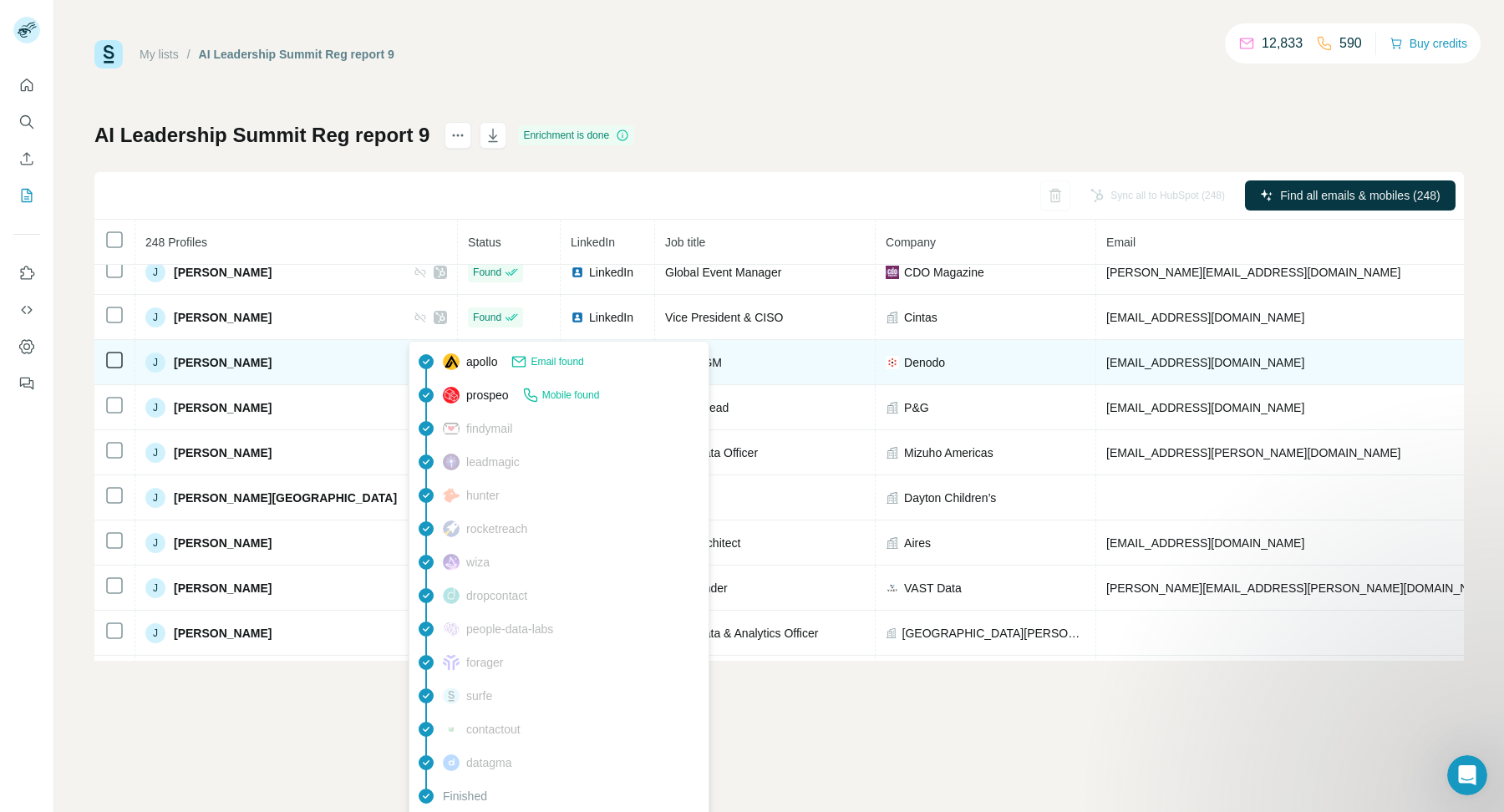
click at [473, 355] on div "Found" at bounding box center [495, 363] width 45 height 15
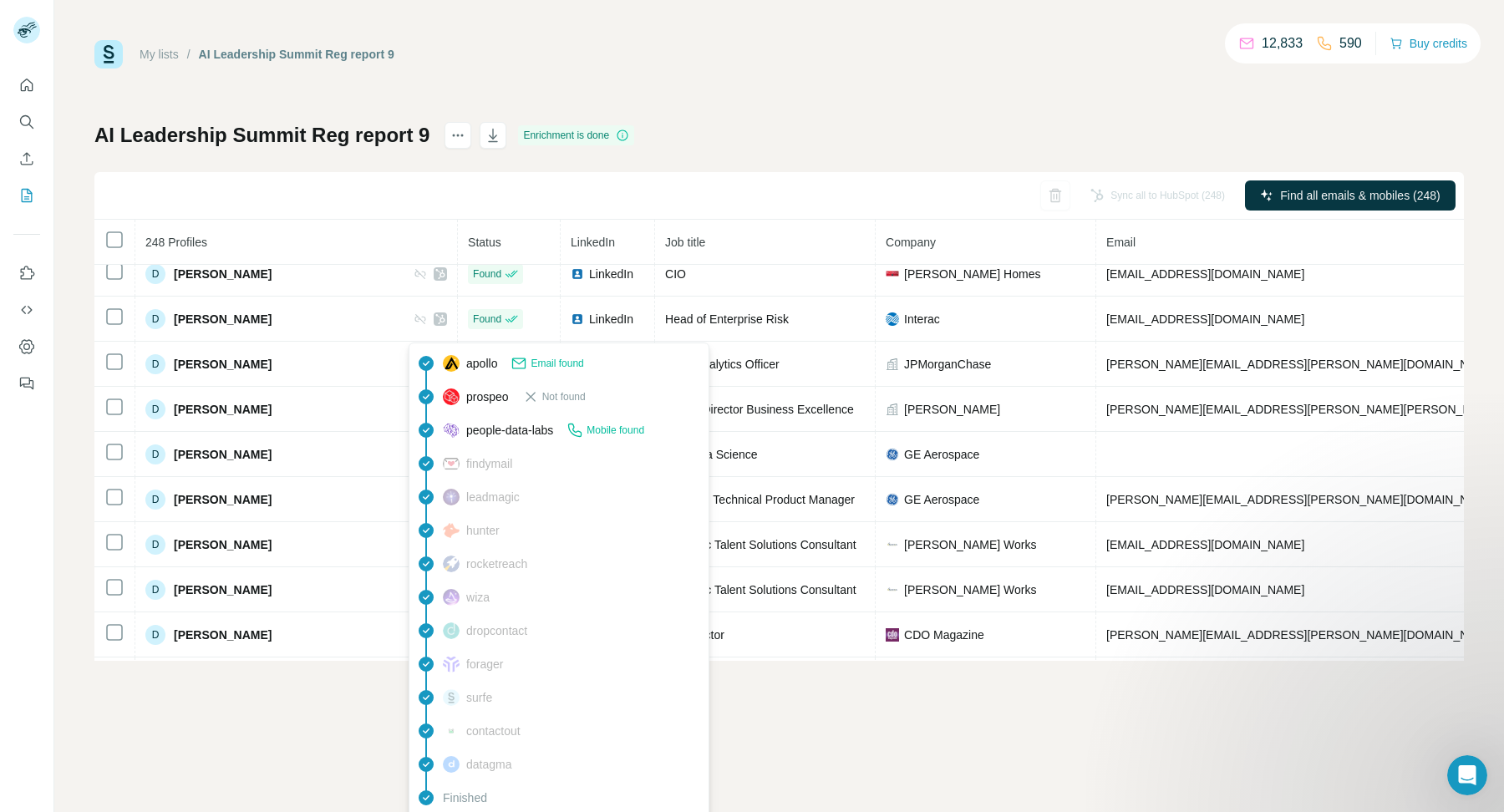
scroll to position [2732, 0]
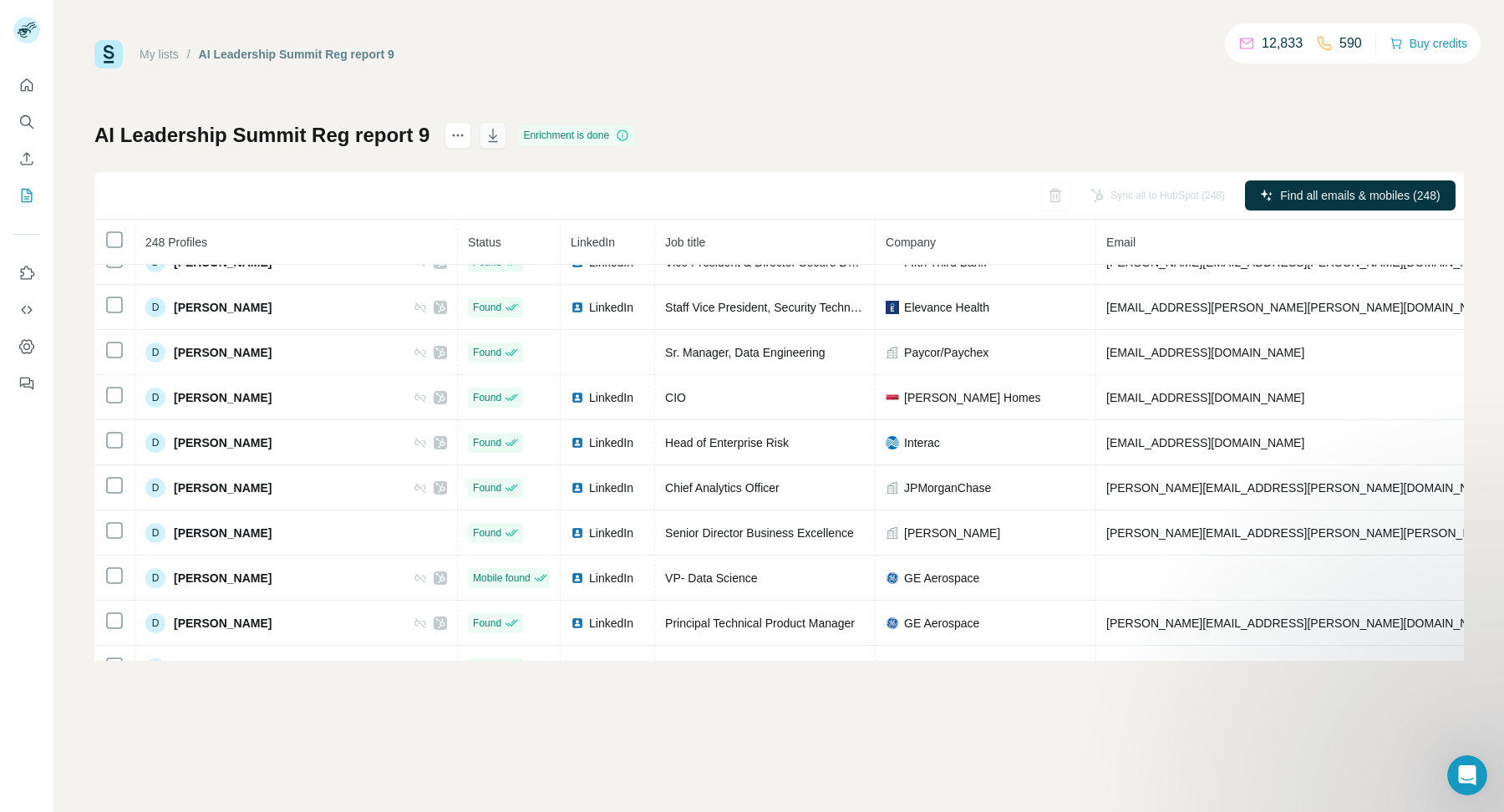
click at [495, 134] on icon "button" at bounding box center [493, 135] width 17 height 17
click at [157, 54] on link "My lists" at bounding box center [159, 54] width 39 height 13
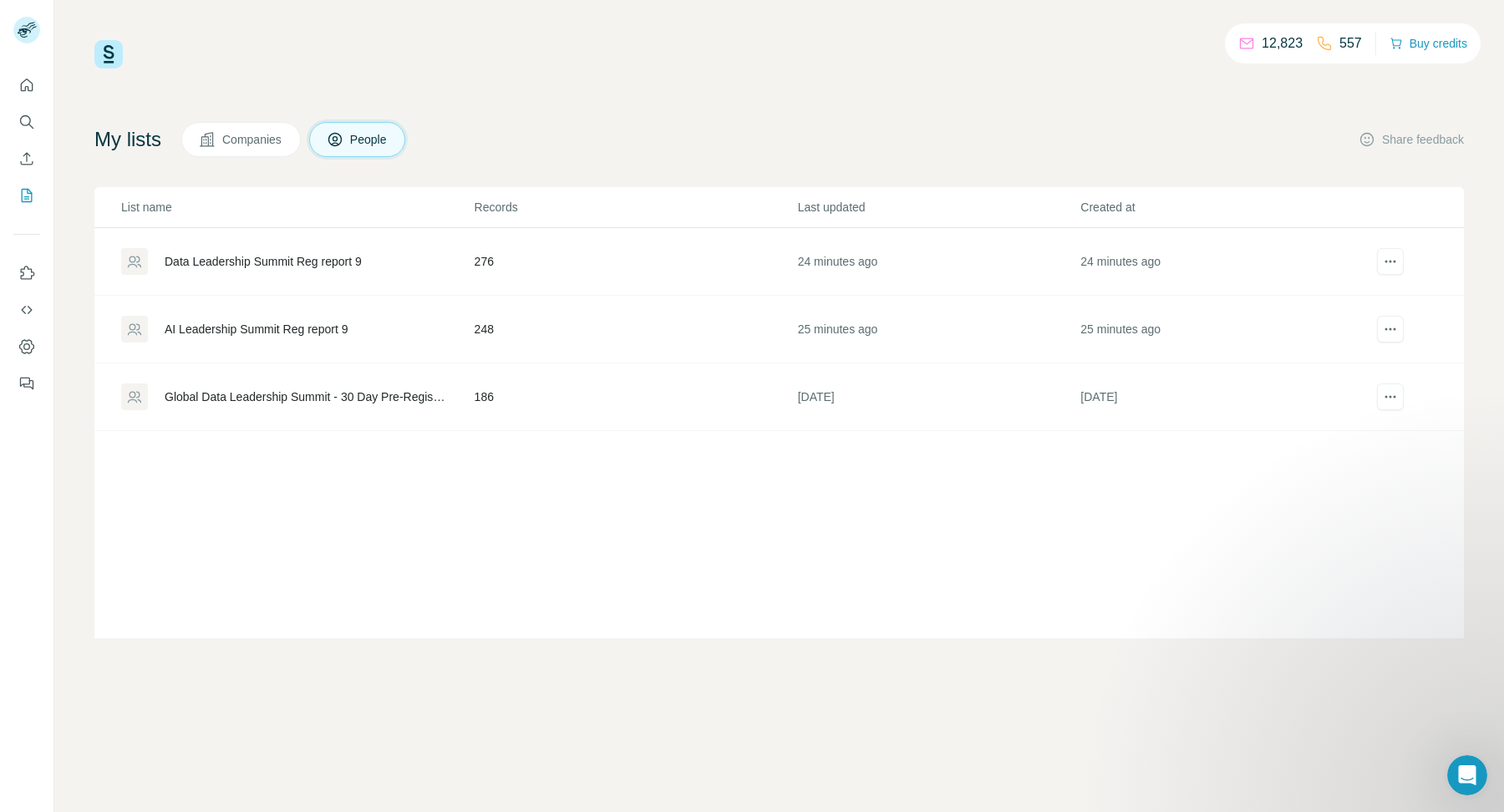
click at [316, 264] on div "Data Leadership Summit Reg report 9" at bounding box center [263, 262] width 197 height 17
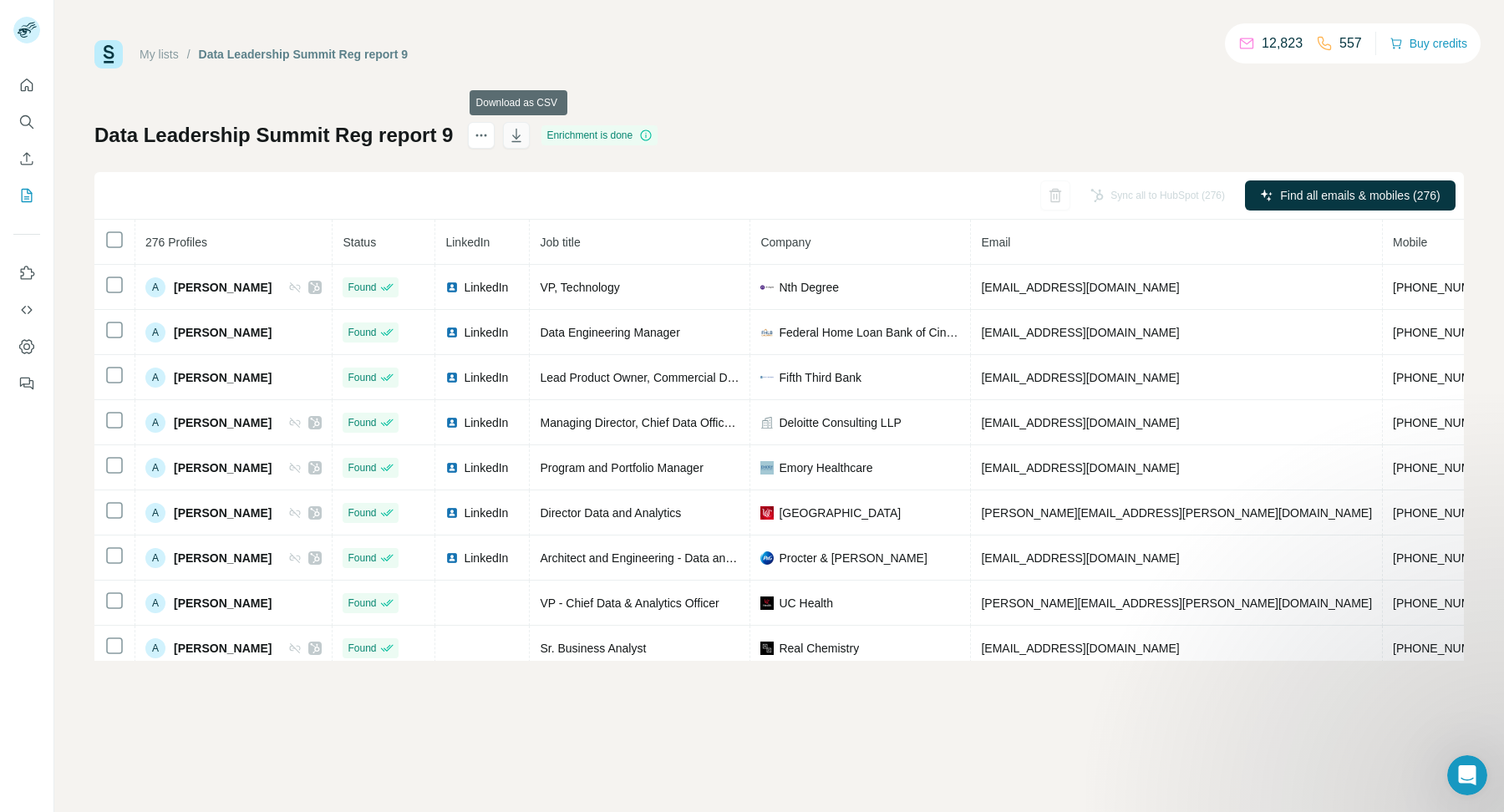
click at [518, 132] on icon "button" at bounding box center [517, 135] width 17 height 17
